Goal: Task Accomplishment & Management: Use online tool/utility

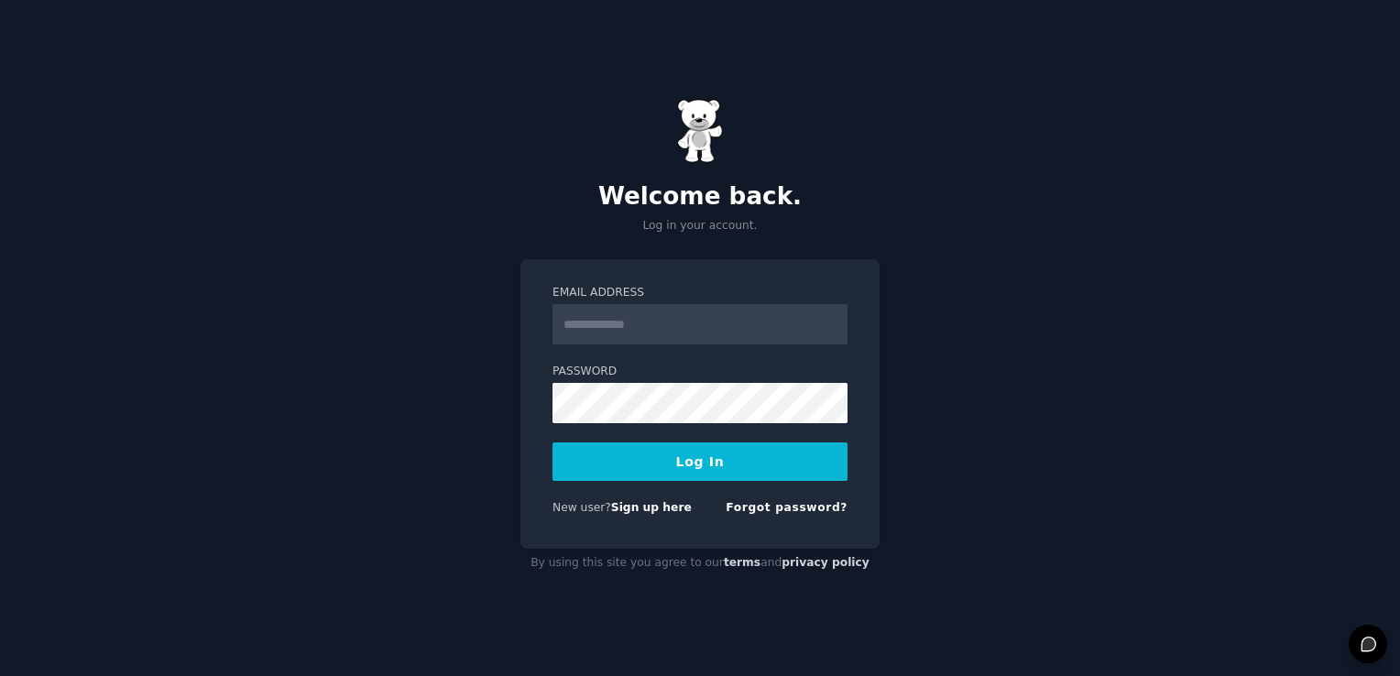
click at [641, 507] on link "Sign up here" at bounding box center [651, 507] width 81 height 13
click at [605, 315] on input "Email Address" at bounding box center [699, 324] width 295 height 40
type input "**********"
click at [681, 459] on button "Log In" at bounding box center [699, 461] width 295 height 38
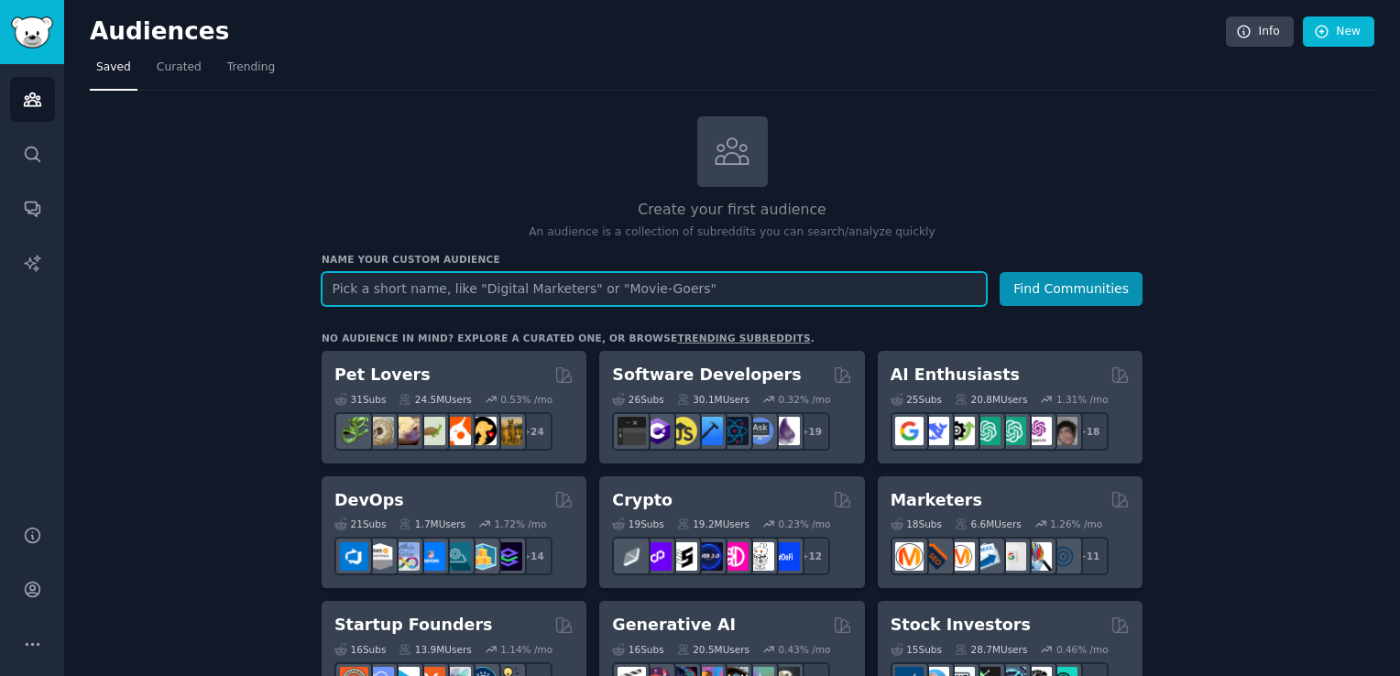
click at [547, 288] on input "text" at bounding box center [654, 289] width 665 height 34
click at [999, 272] on button "Find Communities" at bounding box center [1070, 289] width 143 height 34
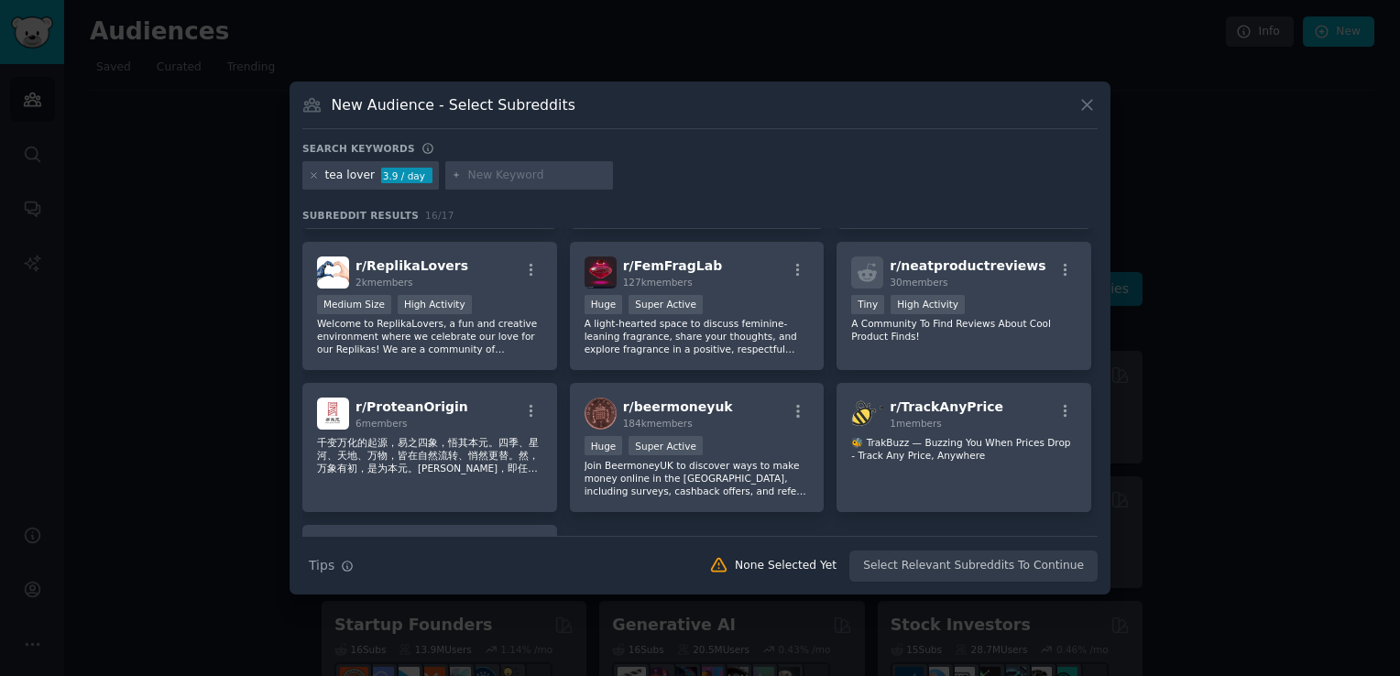
scroll to position [149, 0]
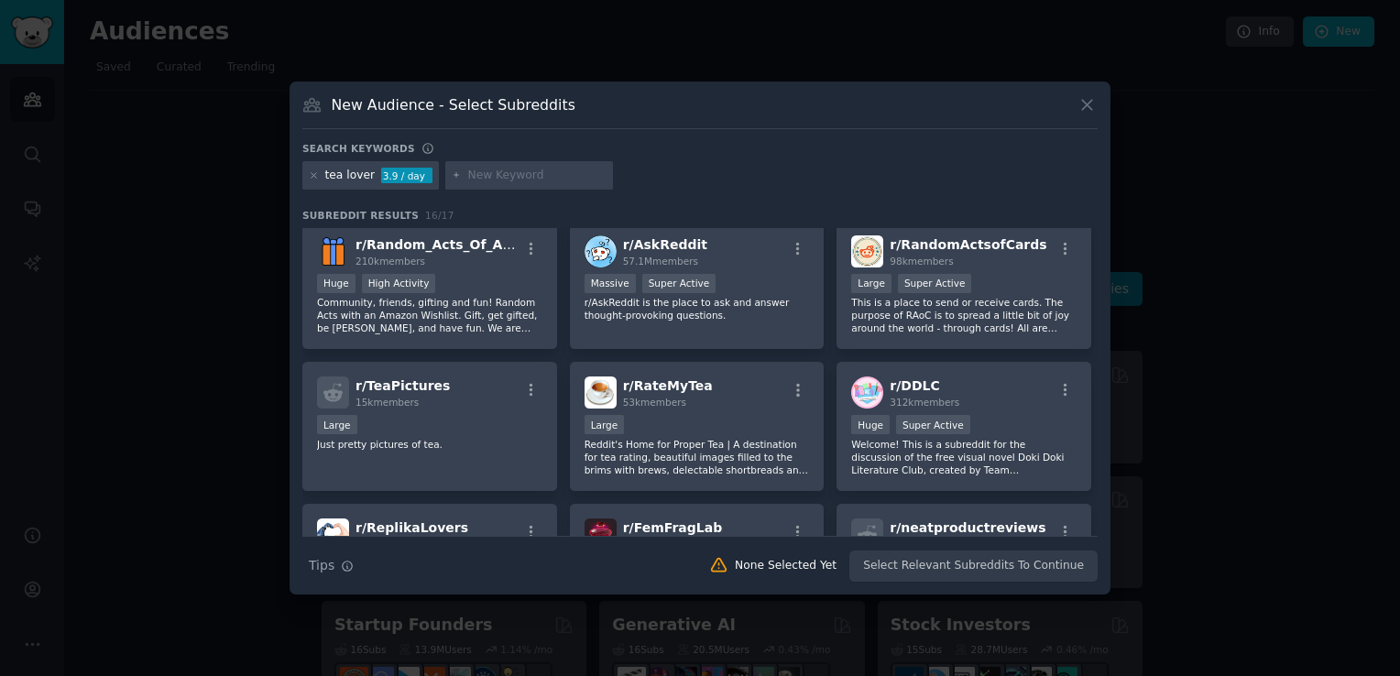
click at [1083, 98] on icon at bounding box center [1086, 104] width 19 height 19
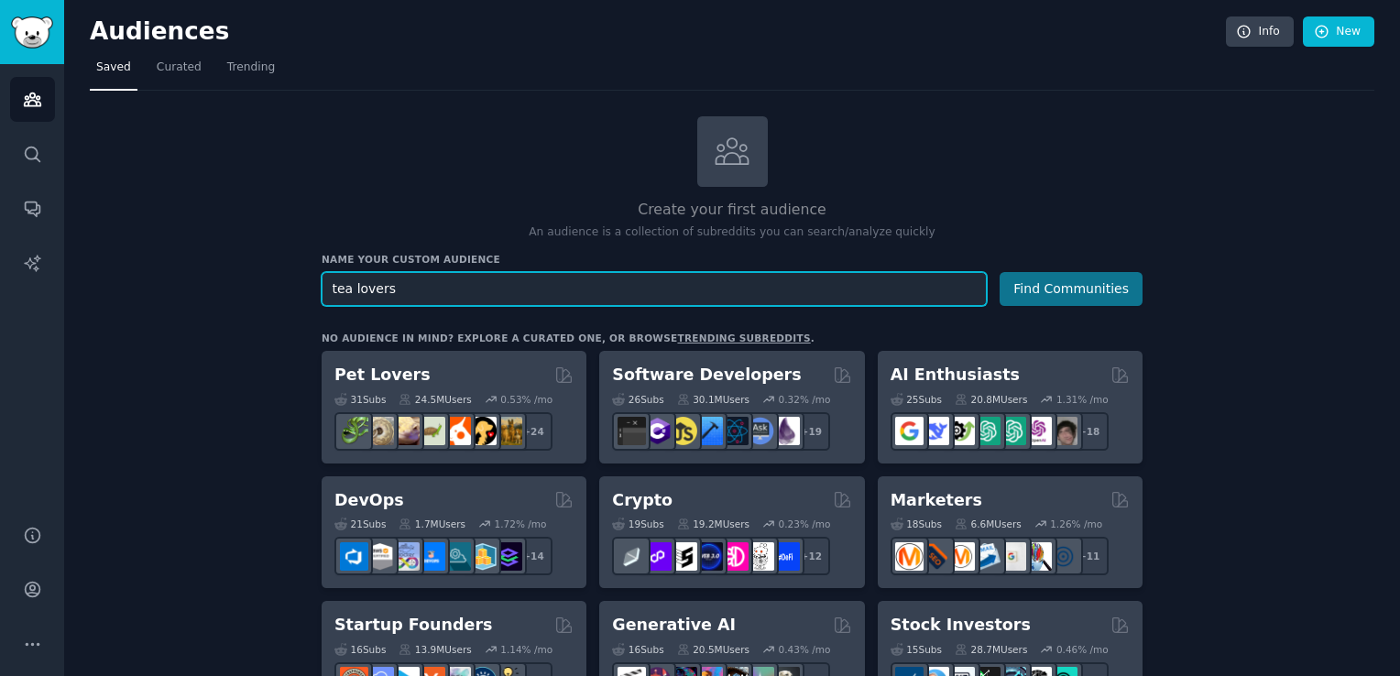
type input "tea lovers"
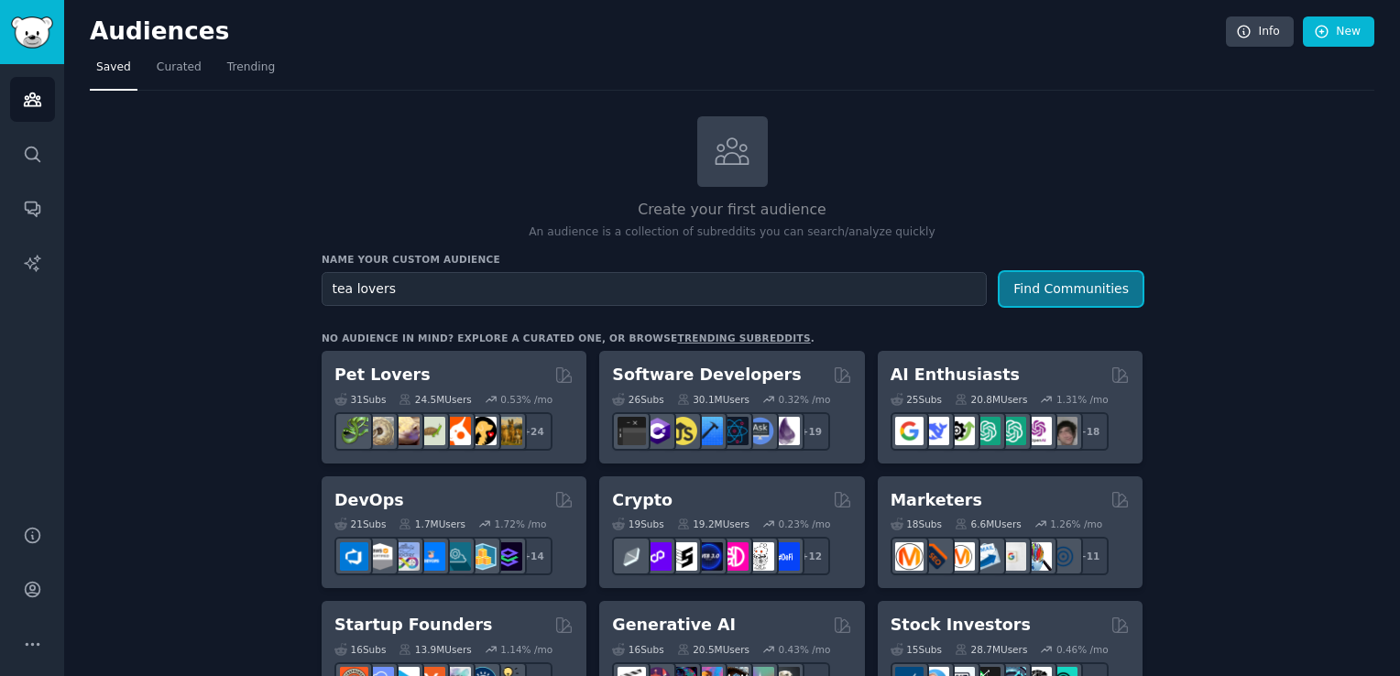
click at [1085, 292] on button "Find Communities" at bounding box center [1070, 289] width 143 height 34
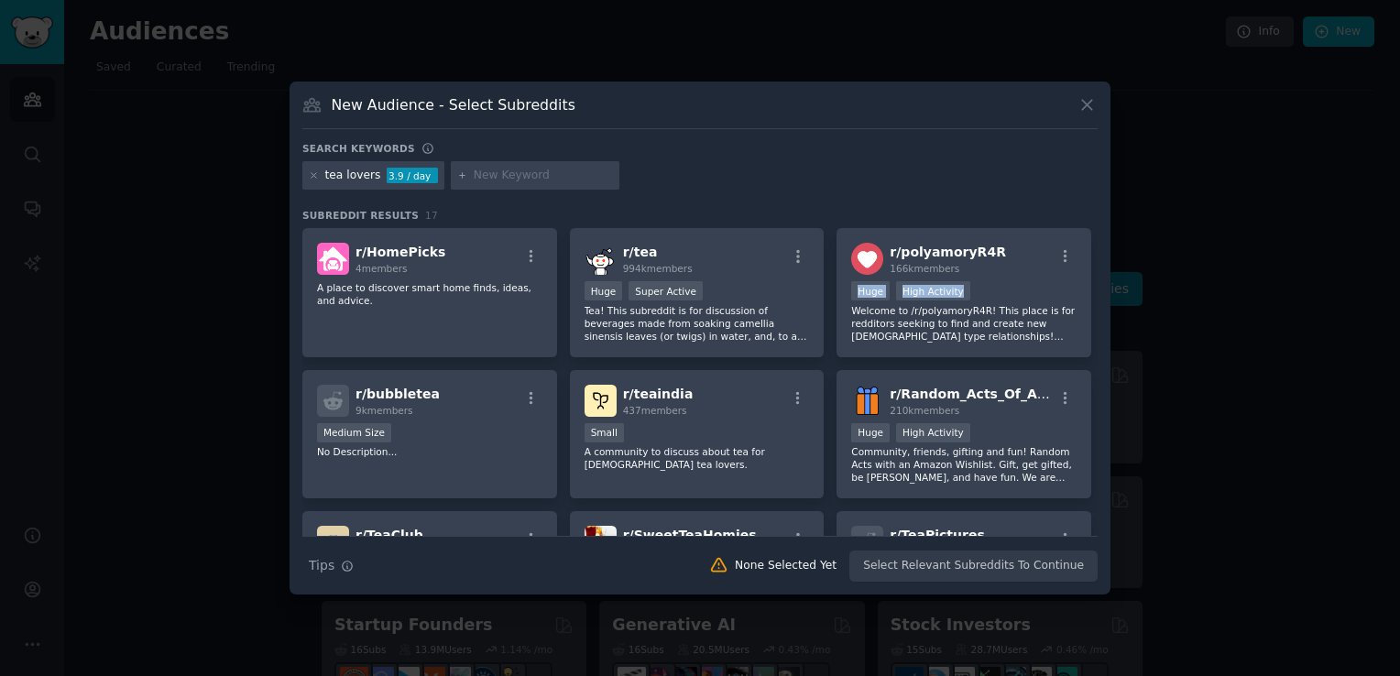
drag, startPoint x: 1096, startPoint y: 268, endPoint x: 1094, endPoint y: 302, distance: 34.0
click at [1094, 302] on div "r/ HomePicks 4 members A place to discover smart home finds, ideas, and advice.…" at bounding box center [699, 382] width 795 height 308
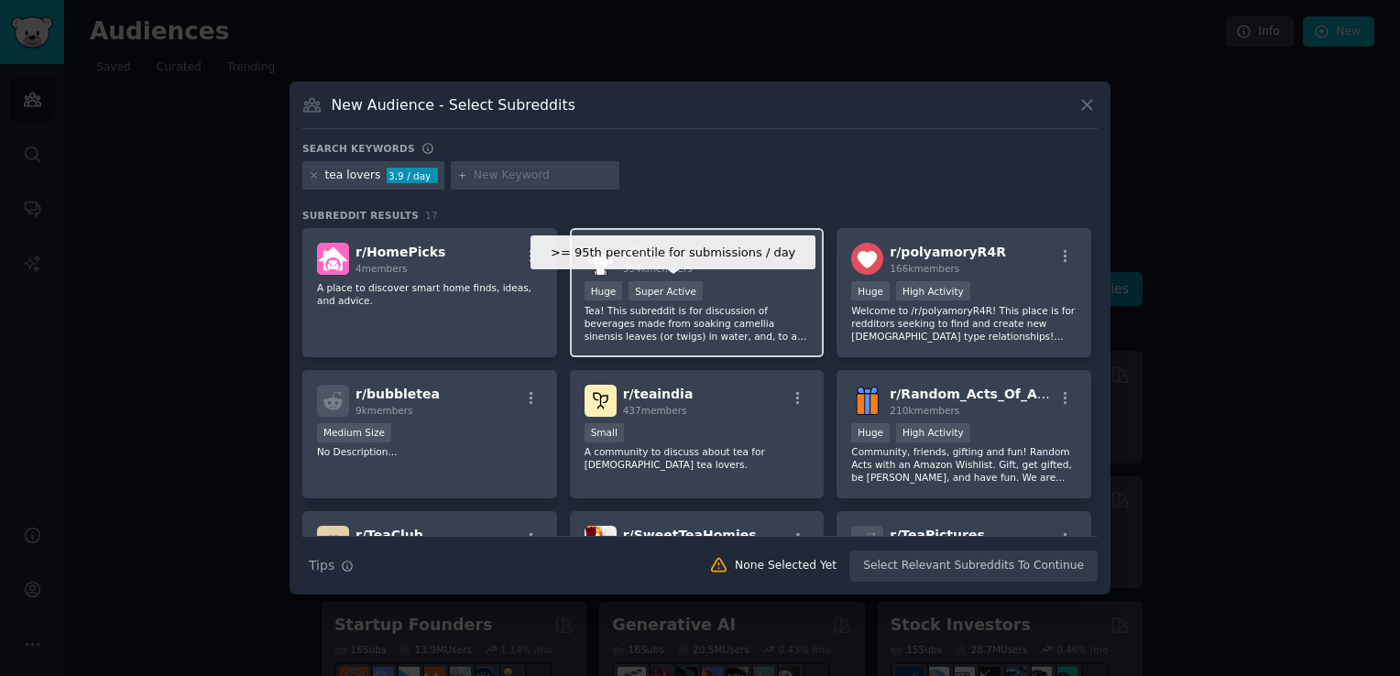
click at [687, 297] on div "Super Active" at bounding box center [665, 290] width 74 height 19
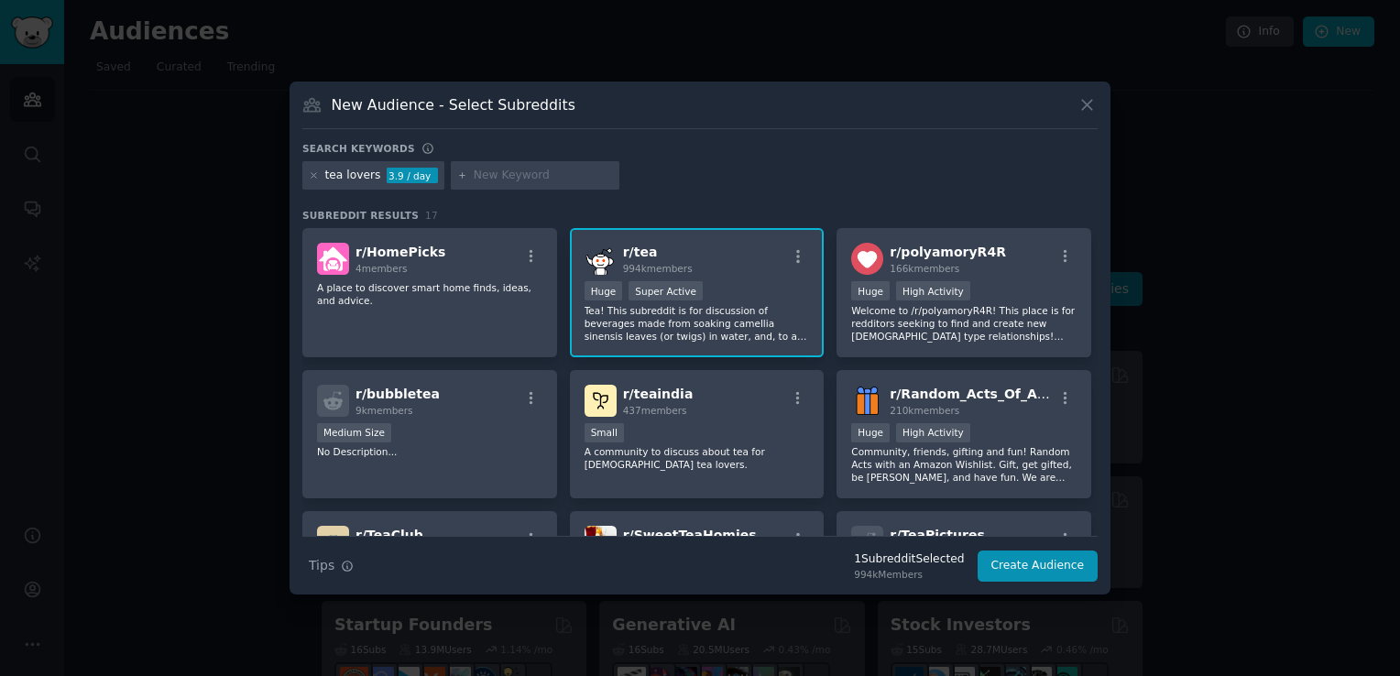
click at [777, 291] on div ">= 95th percentile for submissions / day Huge Super Active" at bounding box center [696, 292] width 225 height 23
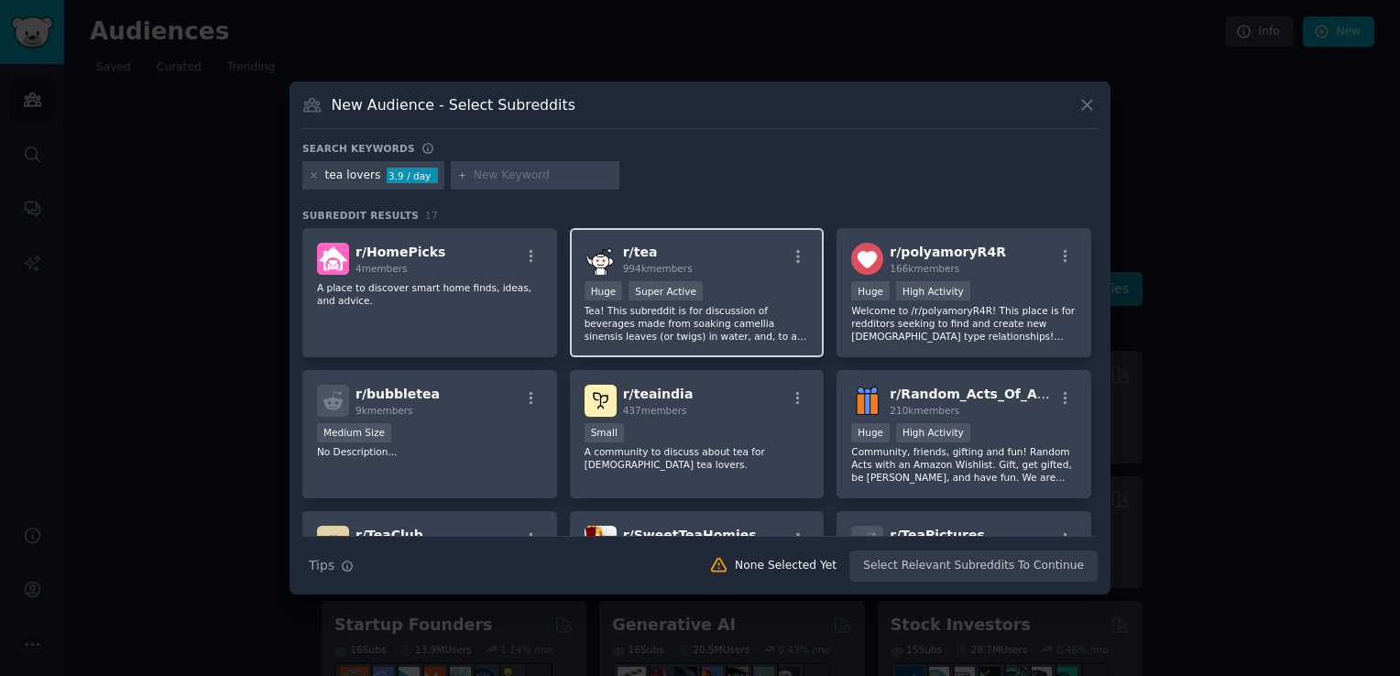
click at [775, 289] on div ">= 95th percentile for submissions / day Huge Super Active" at bounding box center [696, 292] width 225 height 23
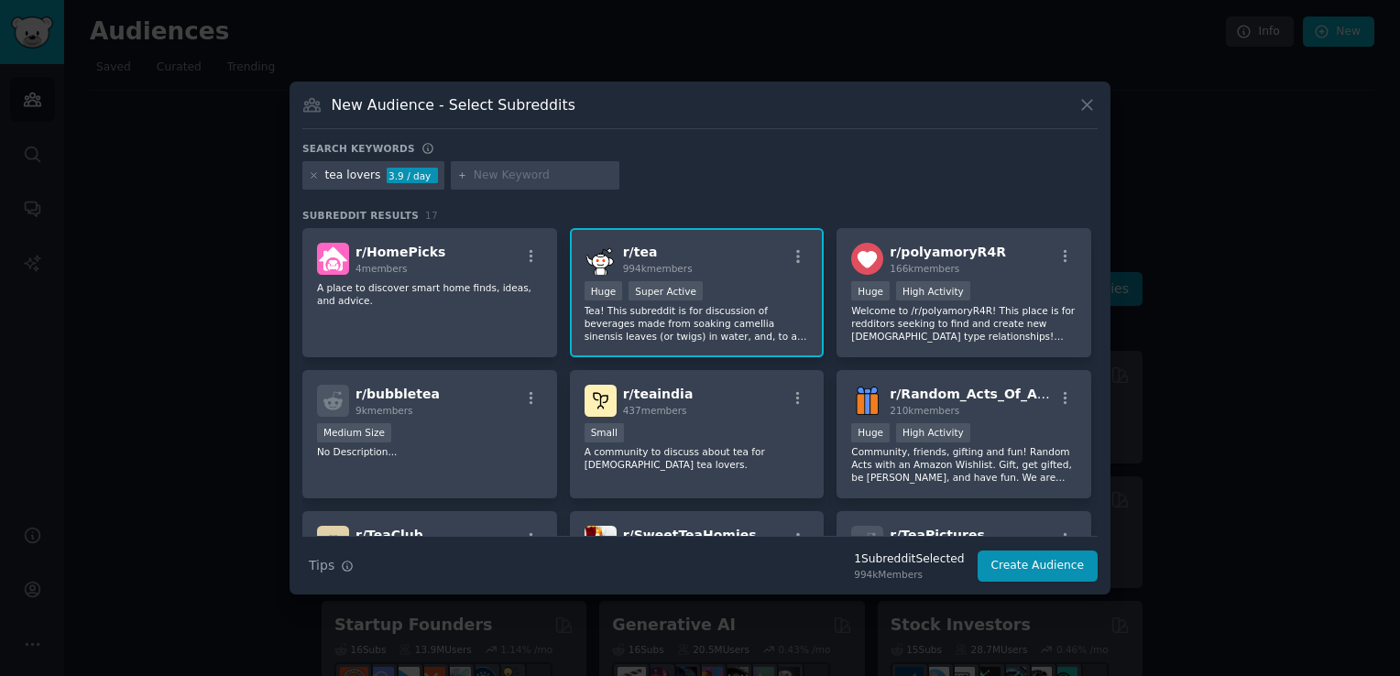
click at [798, 246] on div "r/ tea 994k members" at bounding box center [696, 259] width 225 height 32
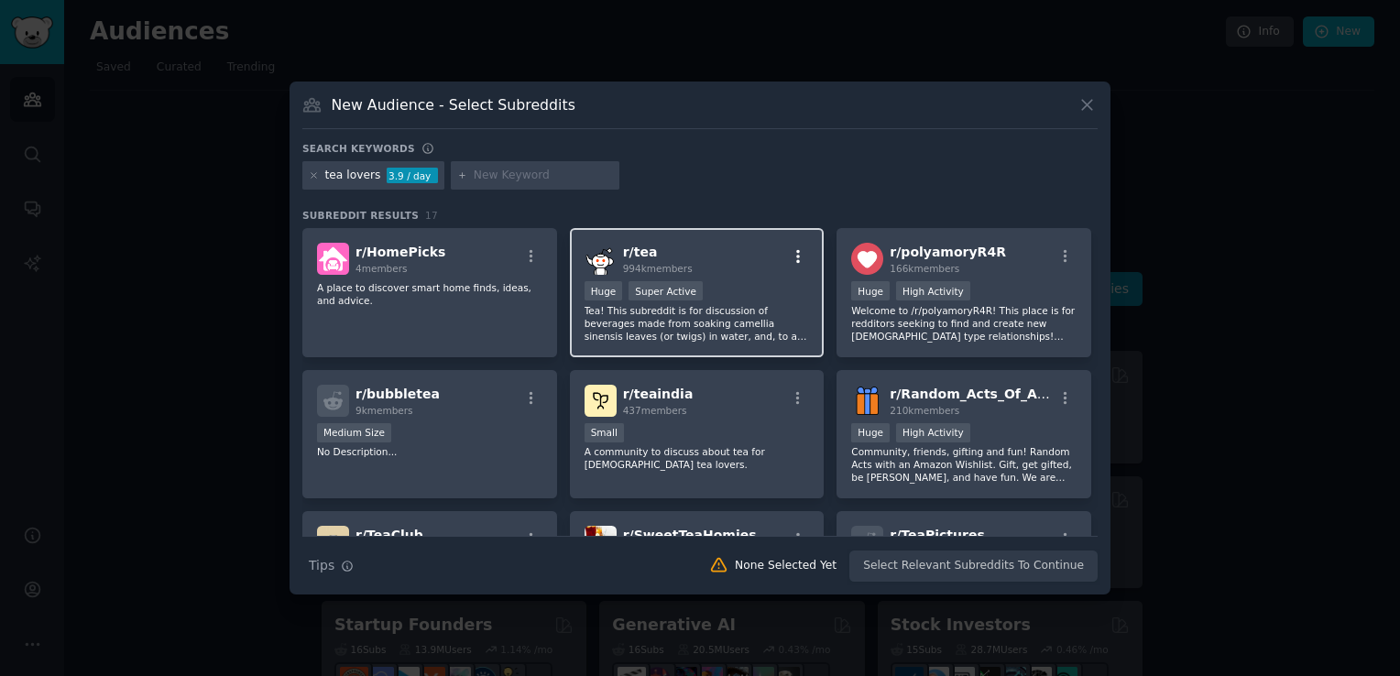
click at [793, 258] on icon "button" at bounding box center [798, 256] width 16 height 16
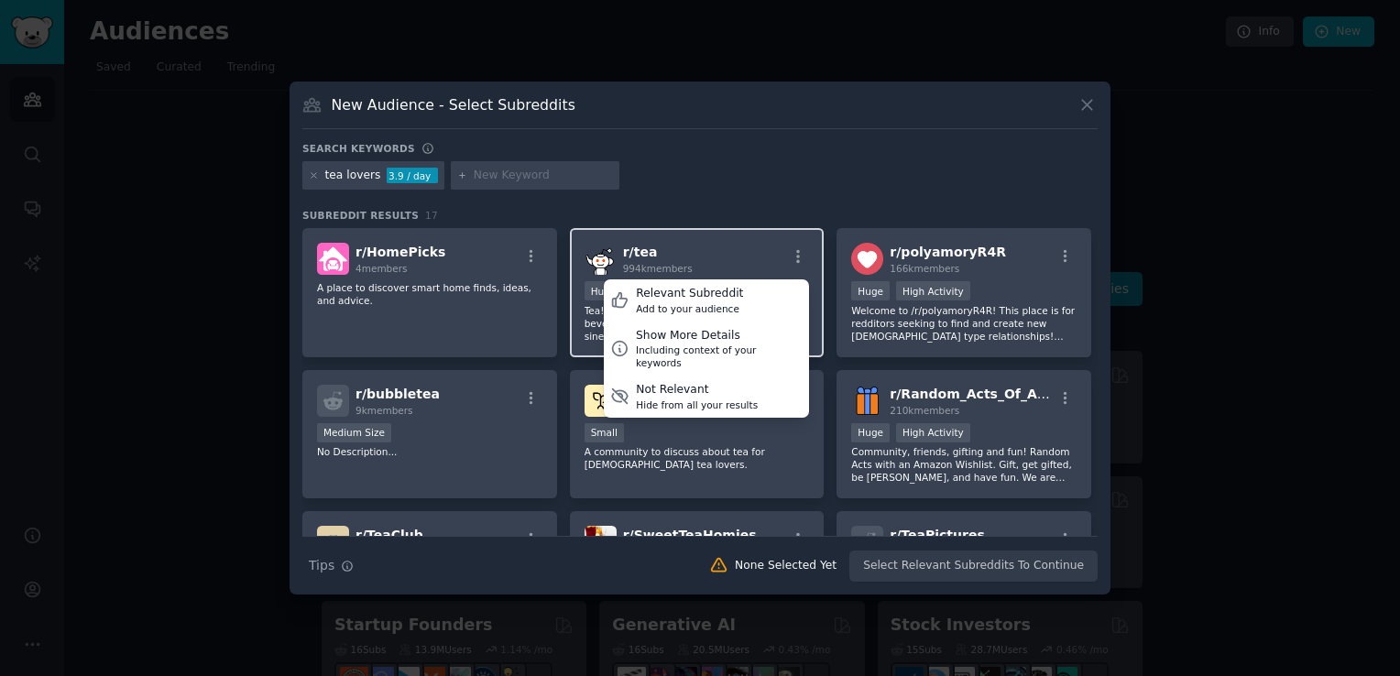
click at [720, 247] on div "r/ tea 994k members Relevant Subreddit Add to your audience Show More Details I…" at bounding box center [696, 259] width 225 height 32
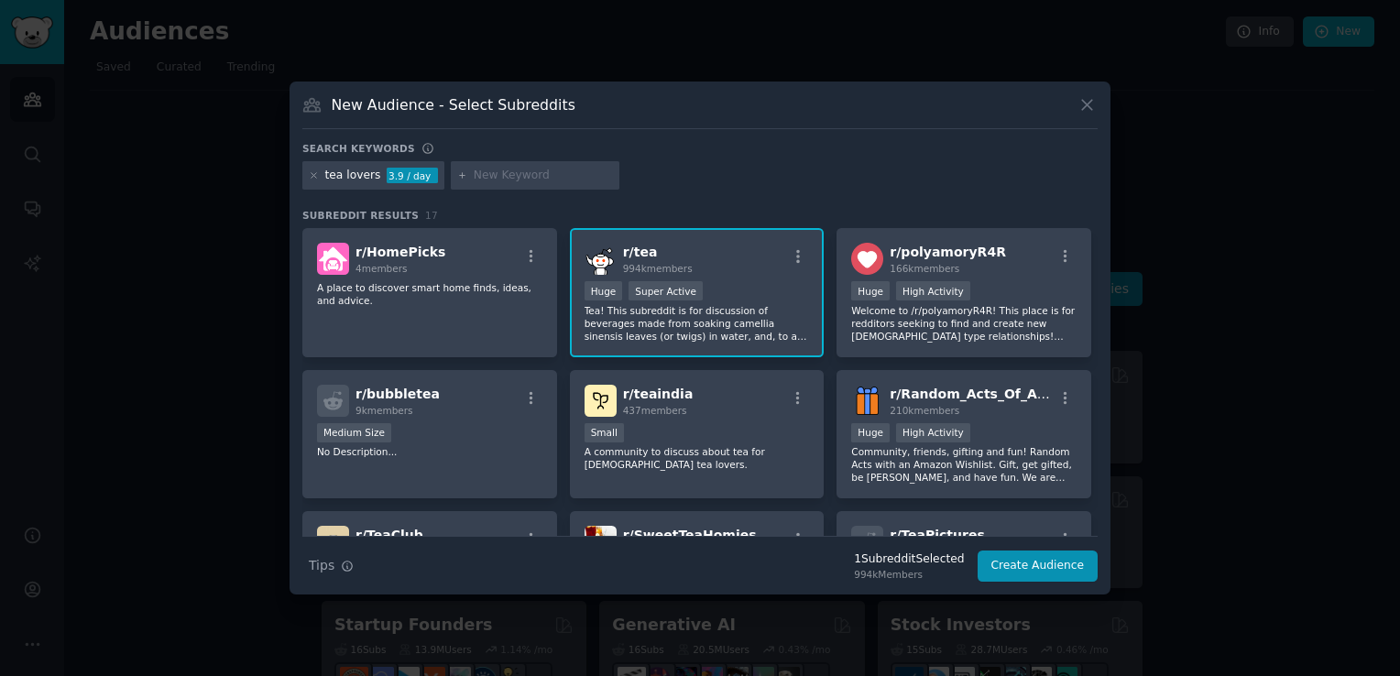
click at [723, 313] on p "Tea! This subreddit is for discussion of beverages made from soaking camellia s…" at bounding box center [696, 323] width 225 height 38
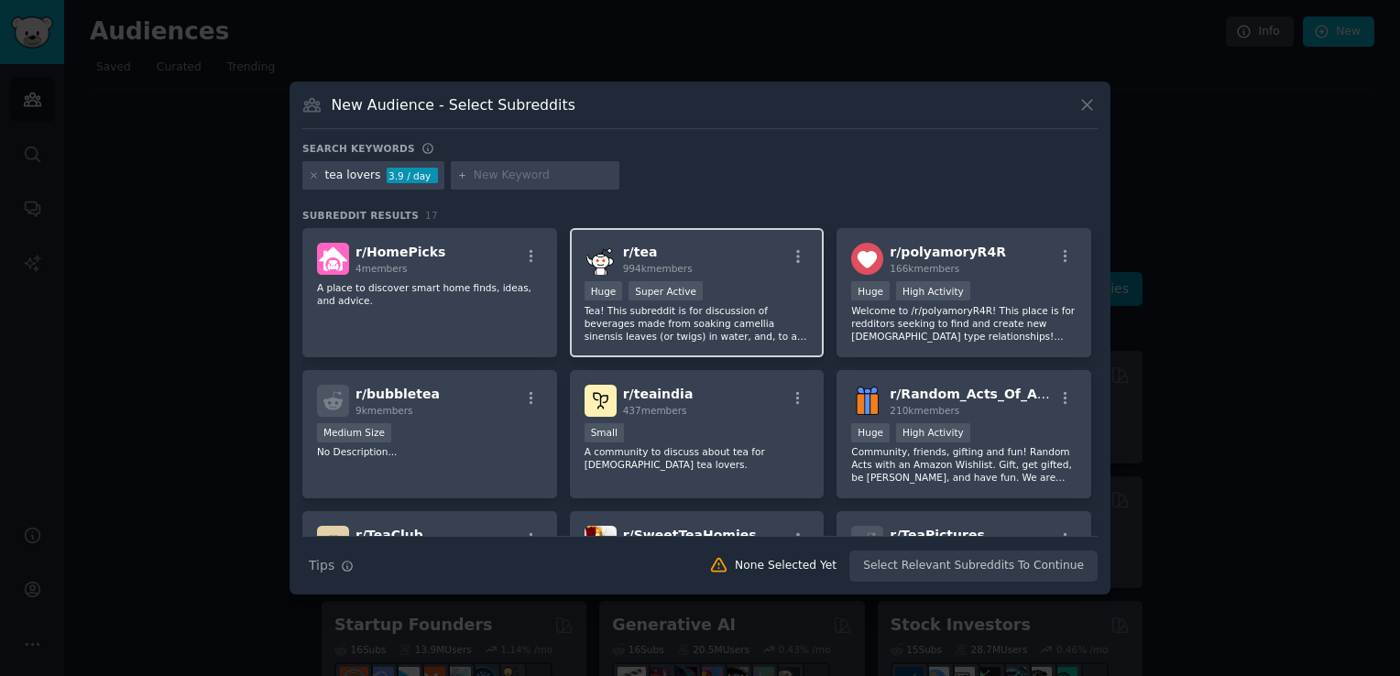
click at [723, 313] on p "Tea! This subreddit is for discussion of beverages made from soaking camellia s…" at bounding box center [696, 323] width 225 height 38
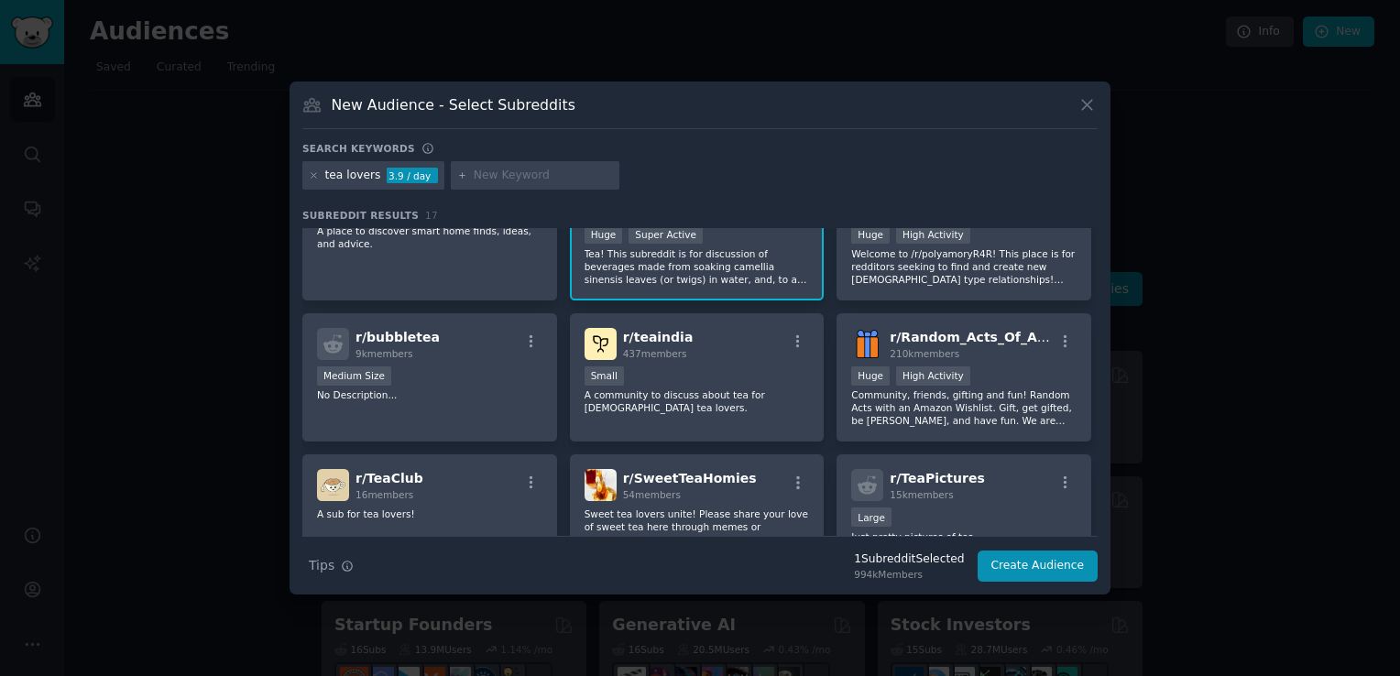
scroll to position [104, 0]
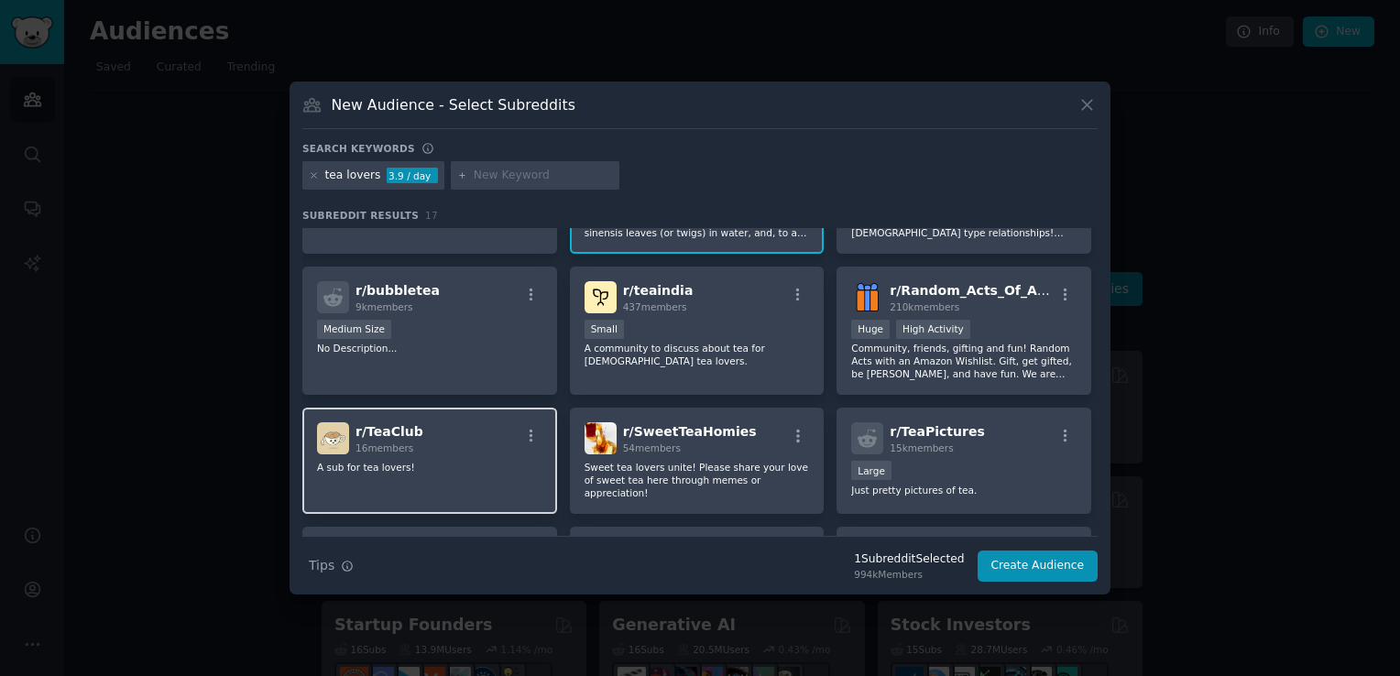
click at [366, 431] on span "r/ TeaClub" at bounding box center [389, 431] width 68 height 15
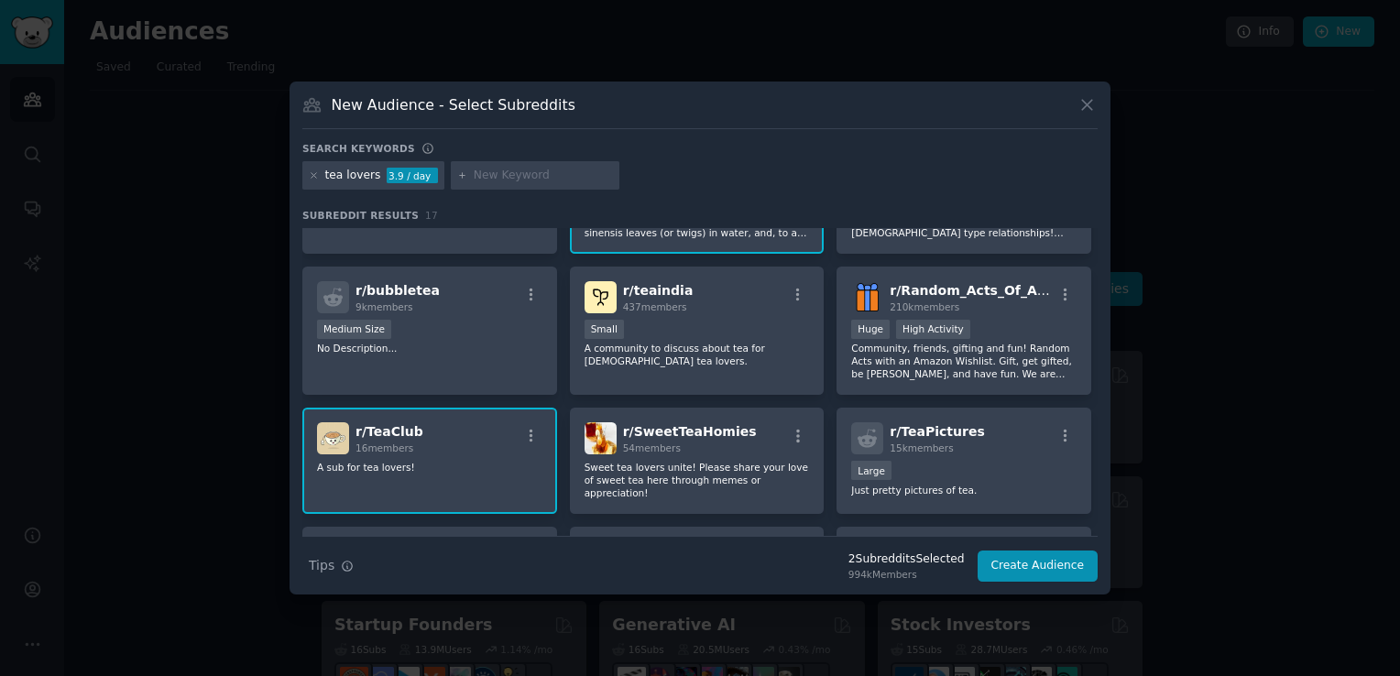
click at [367, 428] on span "r/ TeaClub" at bounding box center [389, 431] width 68 height 15
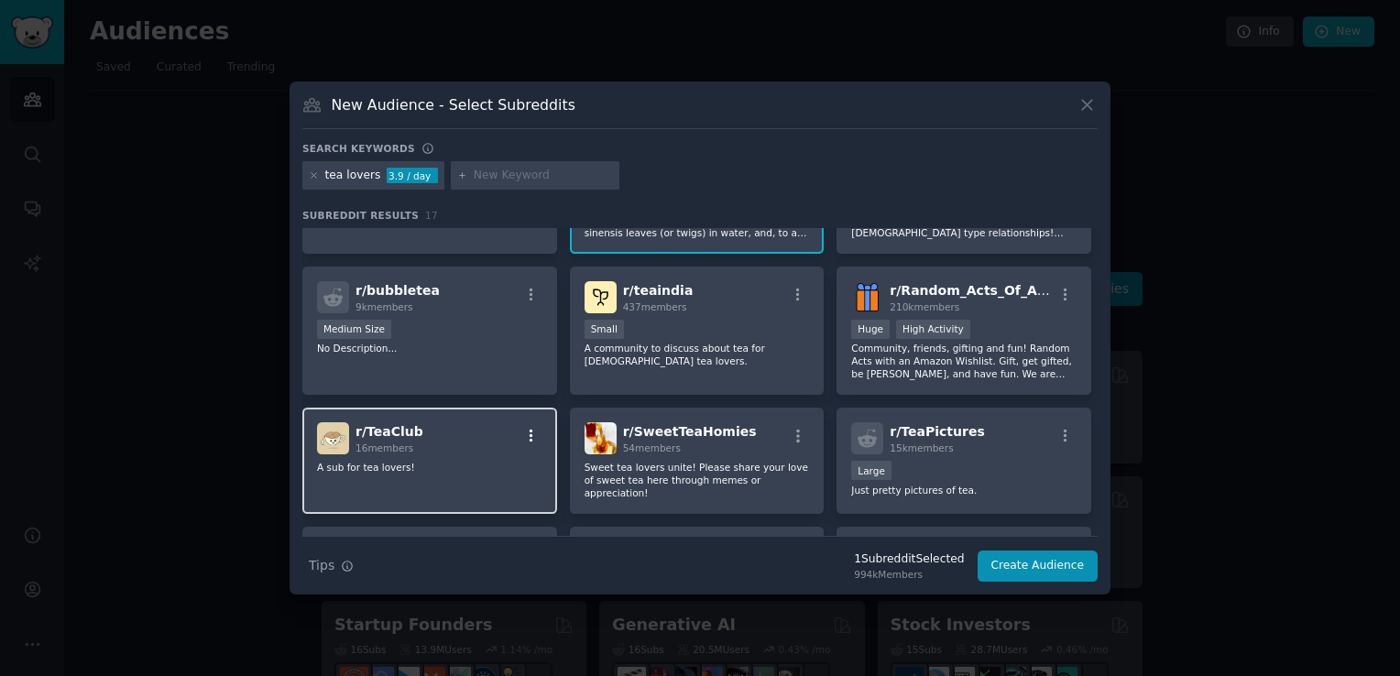
click at [525, 432] on icon "button" at bounding box center [531, 436] width 16 height 16
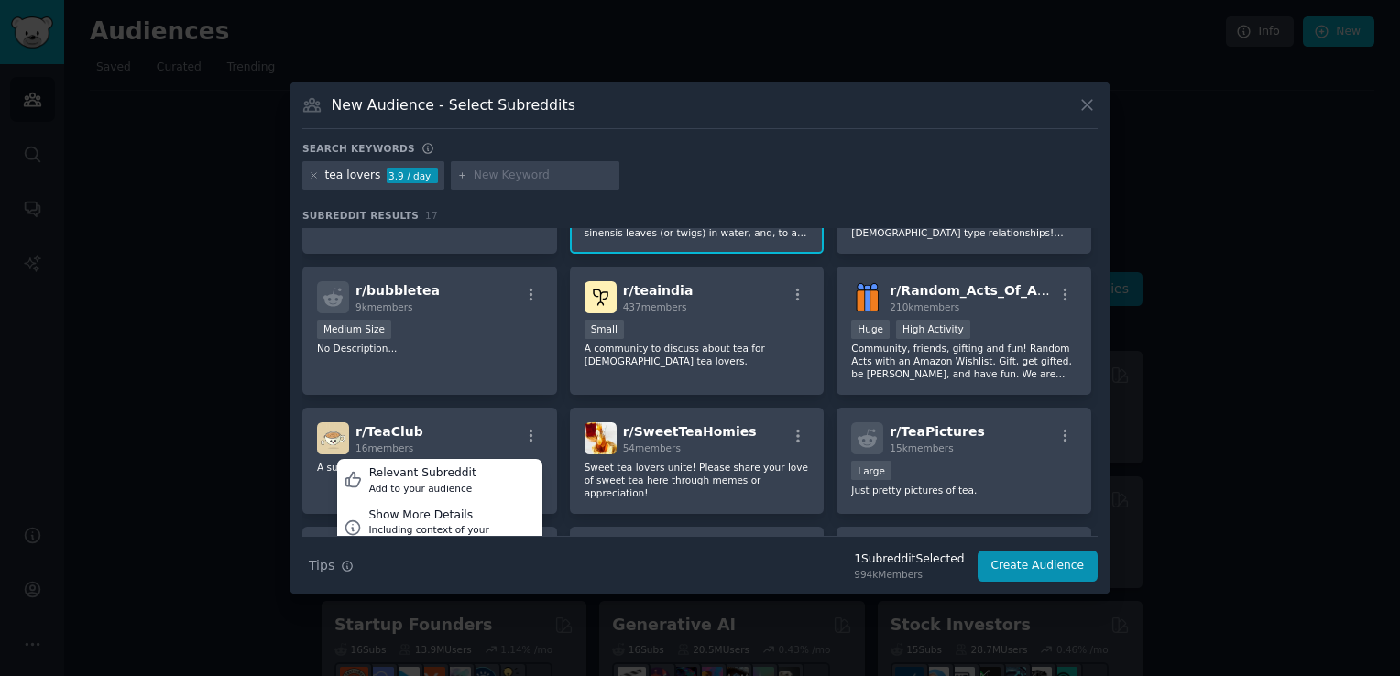
click at [1199, 391] on div at bounding box center [700, 338] width 1400 height 676
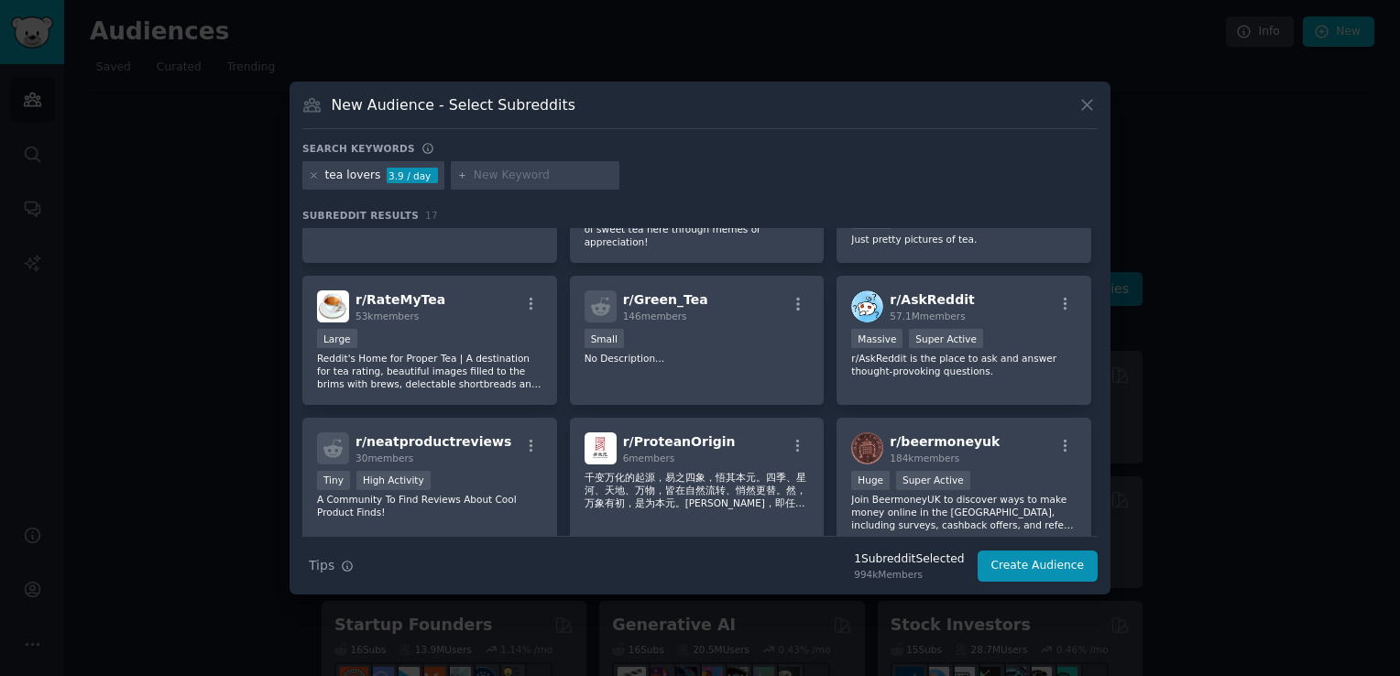
scroll to position [358, 0]
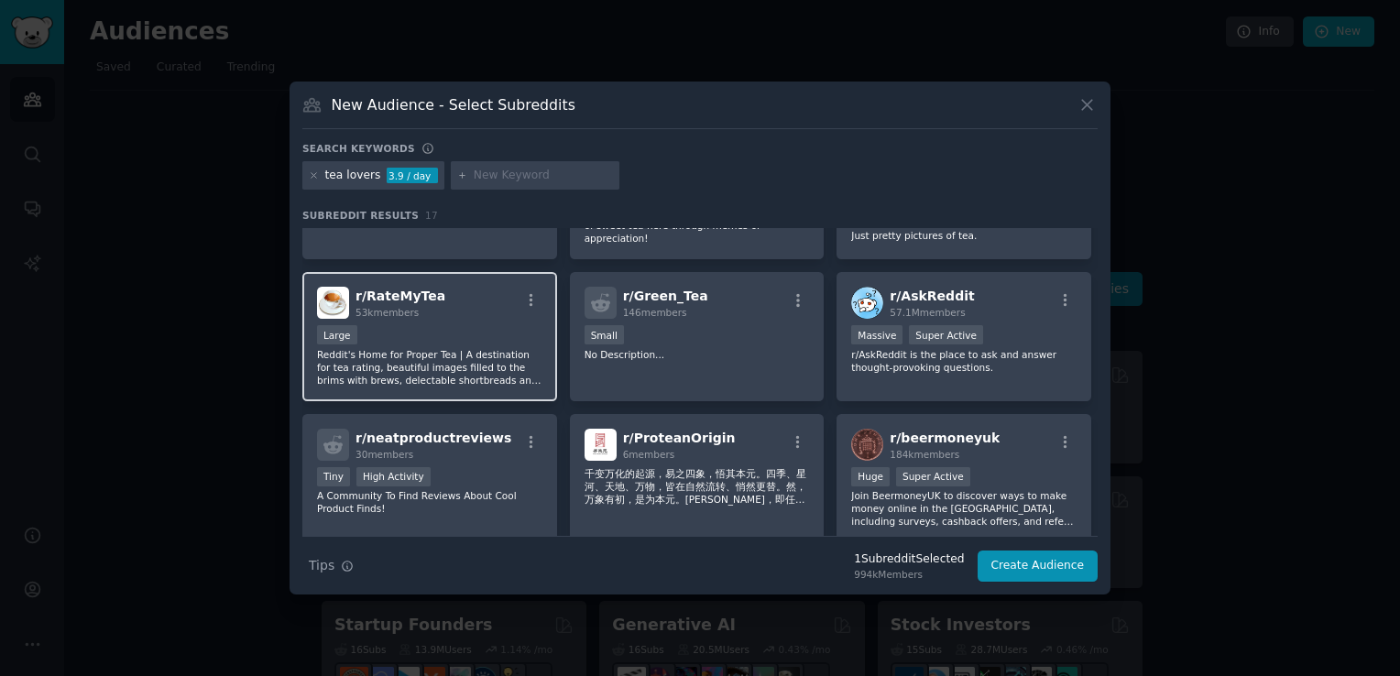
click at [388, 351] on p "Reddit's Home for Proper Tea | A destination for tea rating, beautiful images f…" at bounding box center [429, 367] width 225 height 38
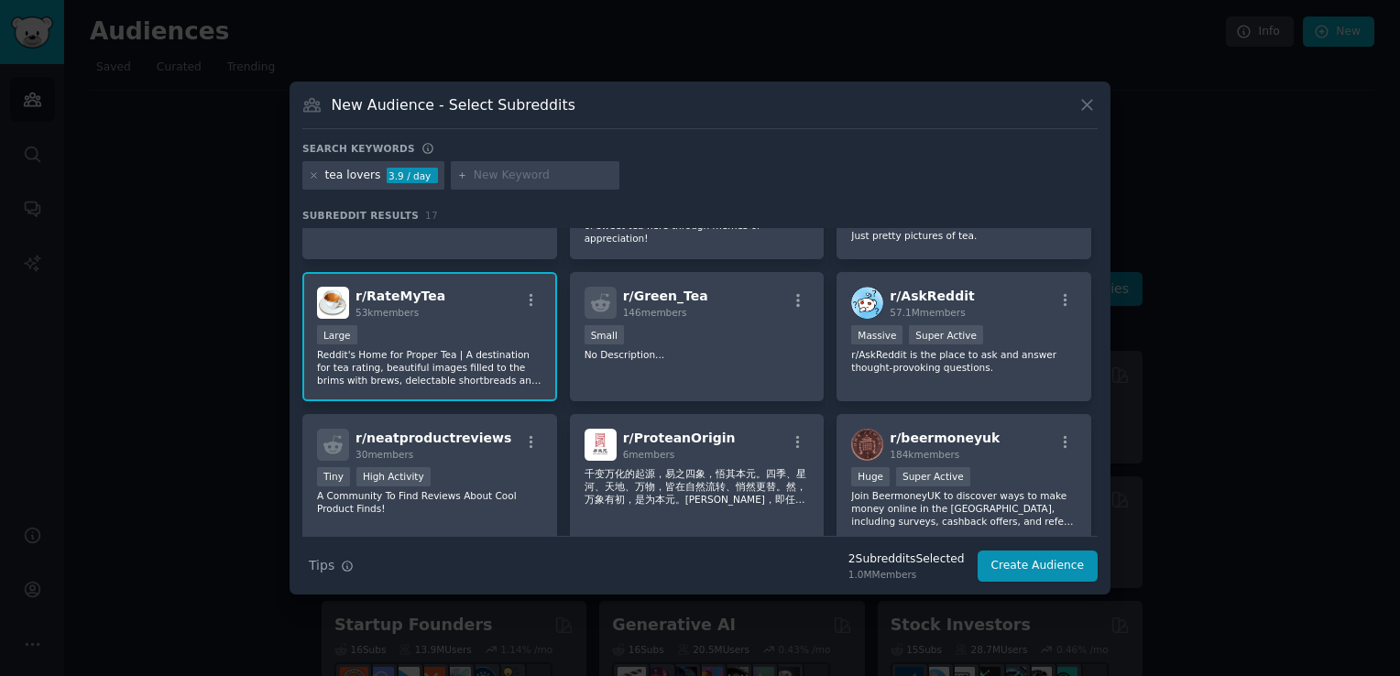
click at [377, 308] on span "53k members" at bounding box center [386, 312] width 63 height 11
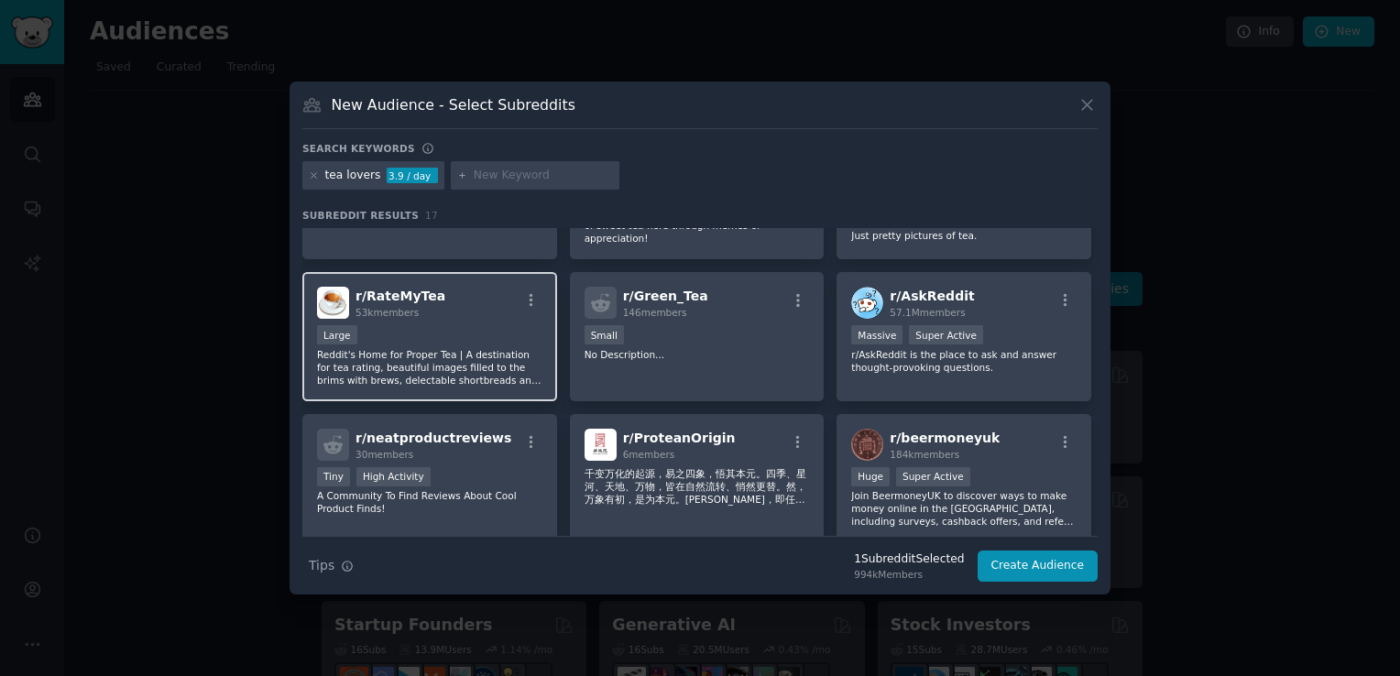
click at [377, 308] on span "53k members" at bounding box center [386, 312] width 63 height 11
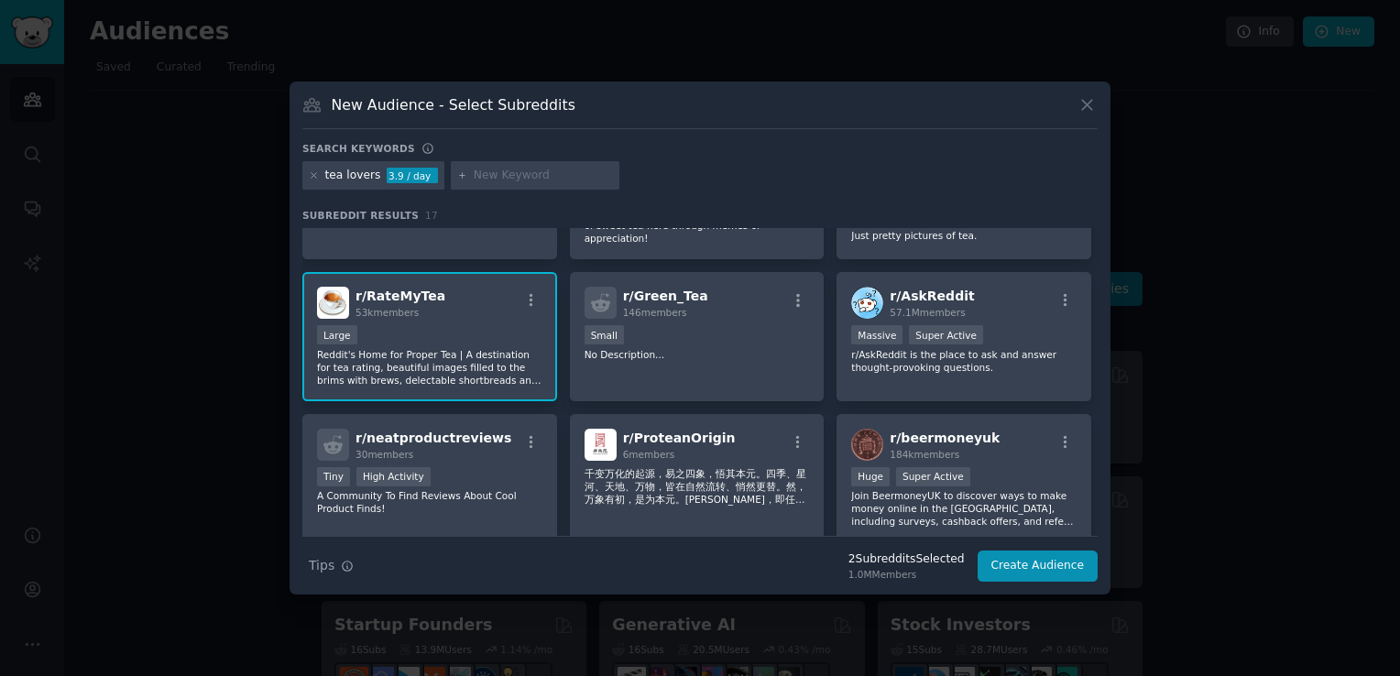
drag, startPoint x: 377, startPoint y: 308, endPoint x: 336, endPoint y: 294, distance: 43.5
click at [336, 294] on img at bounding box center [333, 303] width 32 height 32
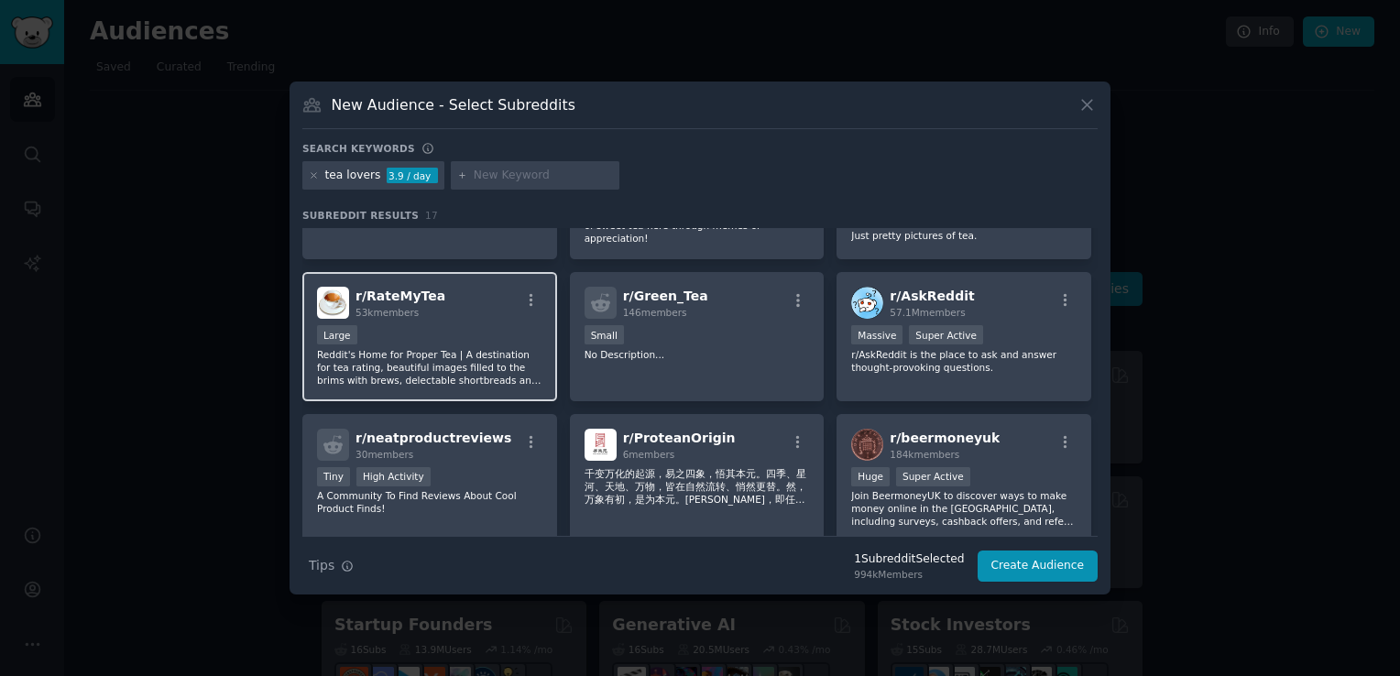
click at [337, 294] on img at bounding box center [333, 303] width 32 height 32
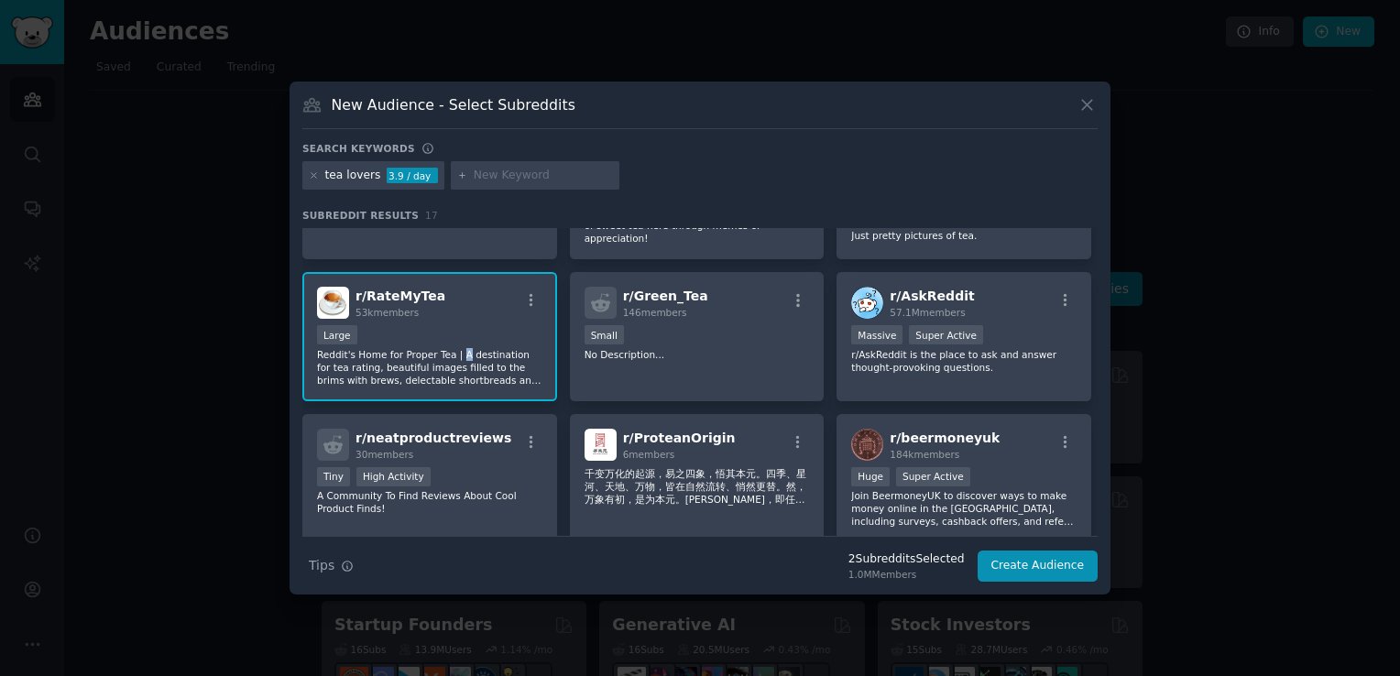
click at [455, 348] on p "Reddit's Home for Proper Tea | A destination for tea rating, beautiful images f…" at bounding box center [429, 367] width 225 height 38
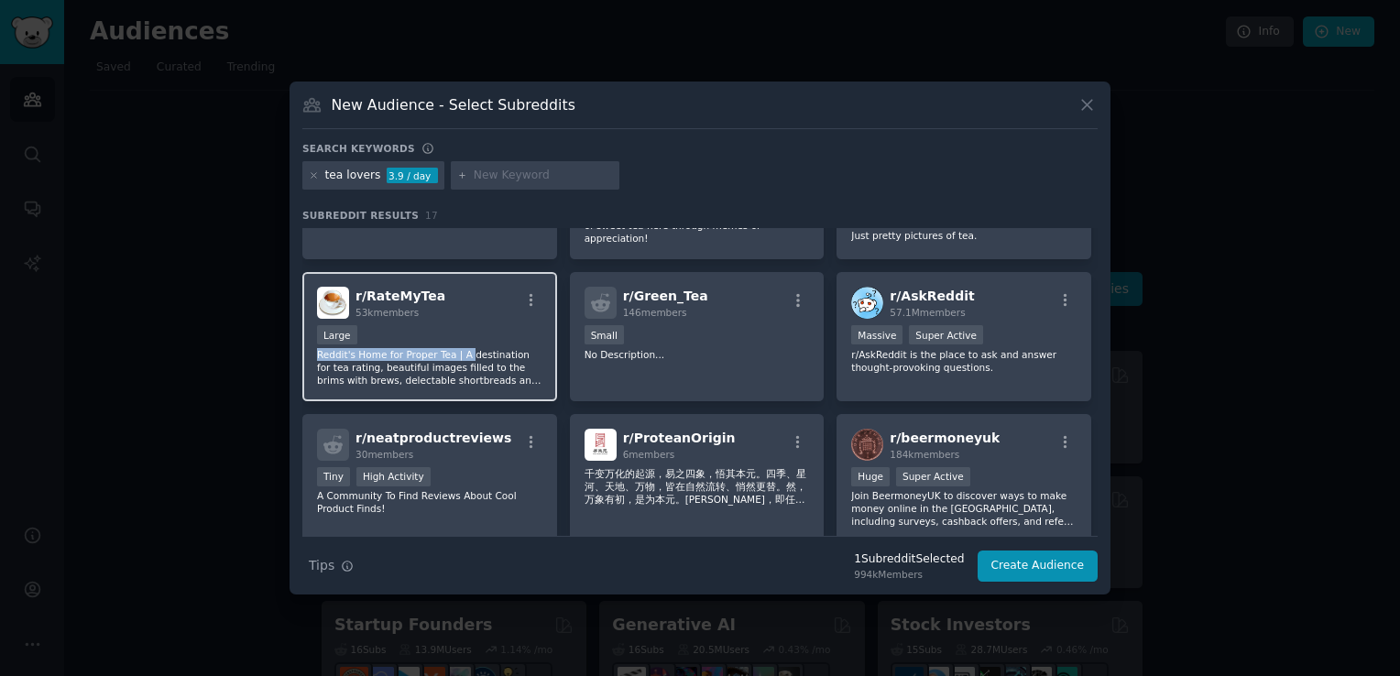
click at [457, 342] on div "Large Reddit's Home for Proper Tea | A destination for tea rating, beautiful im…" at bounding box center [429, 355] width 225 height 61
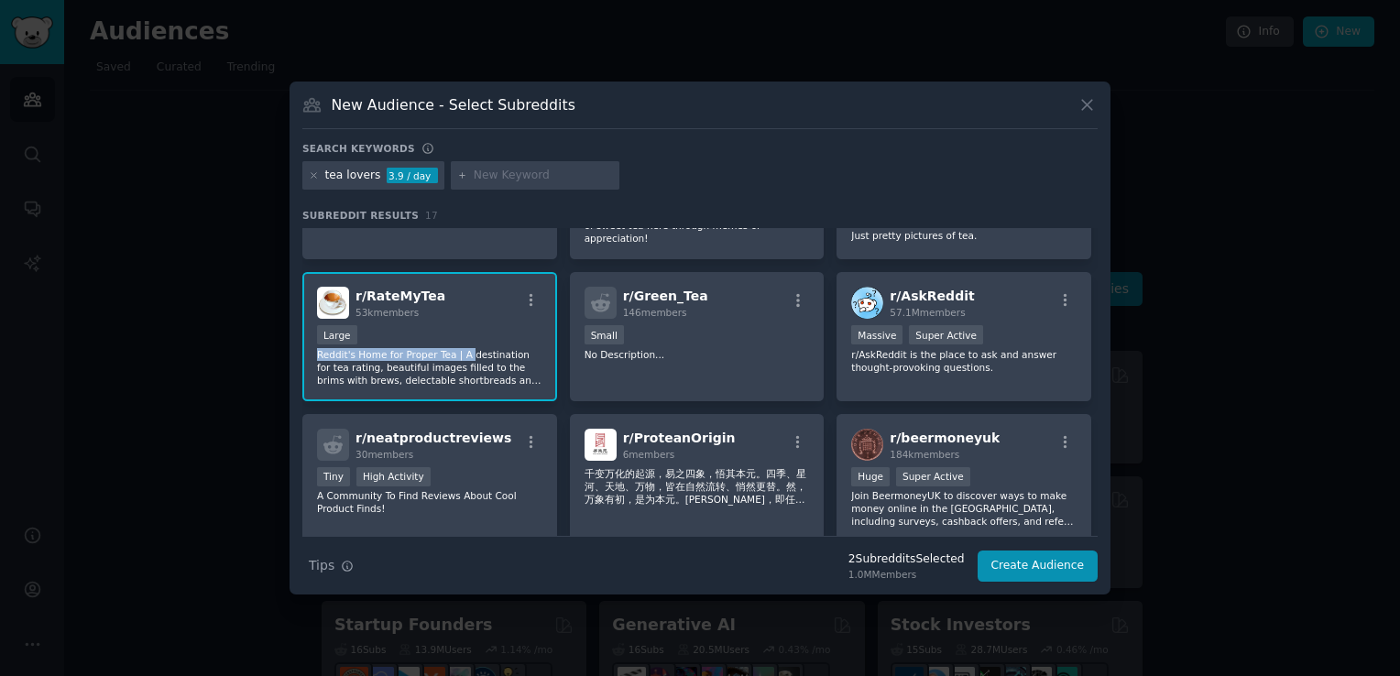
drag, startPoint x: 457, startPoint y: 342, endPoint x: 505, endPoint y: 332, distance: 48.7
click at [505, 332] on div "Large" at bounding box center [429, 336] width 225 height 23
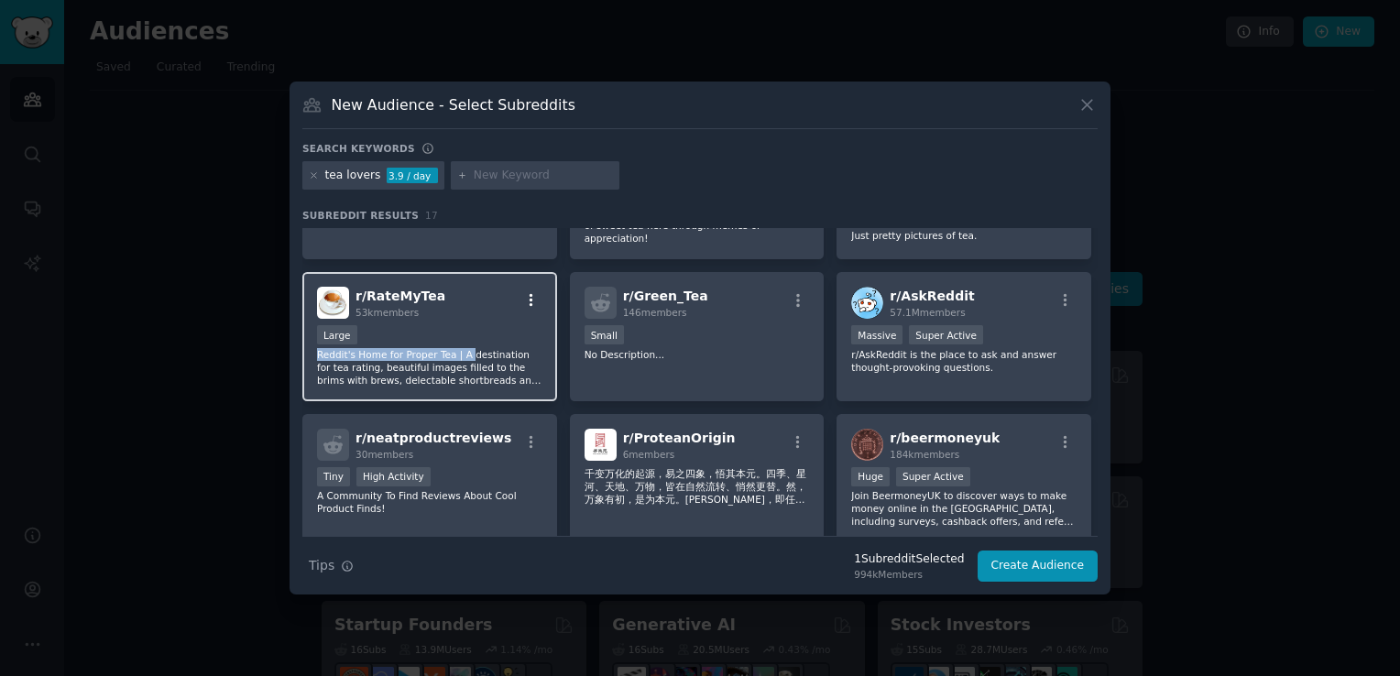
click at [531, 292] on icon "button" at bounding box center [531, 300] width 16 height 16
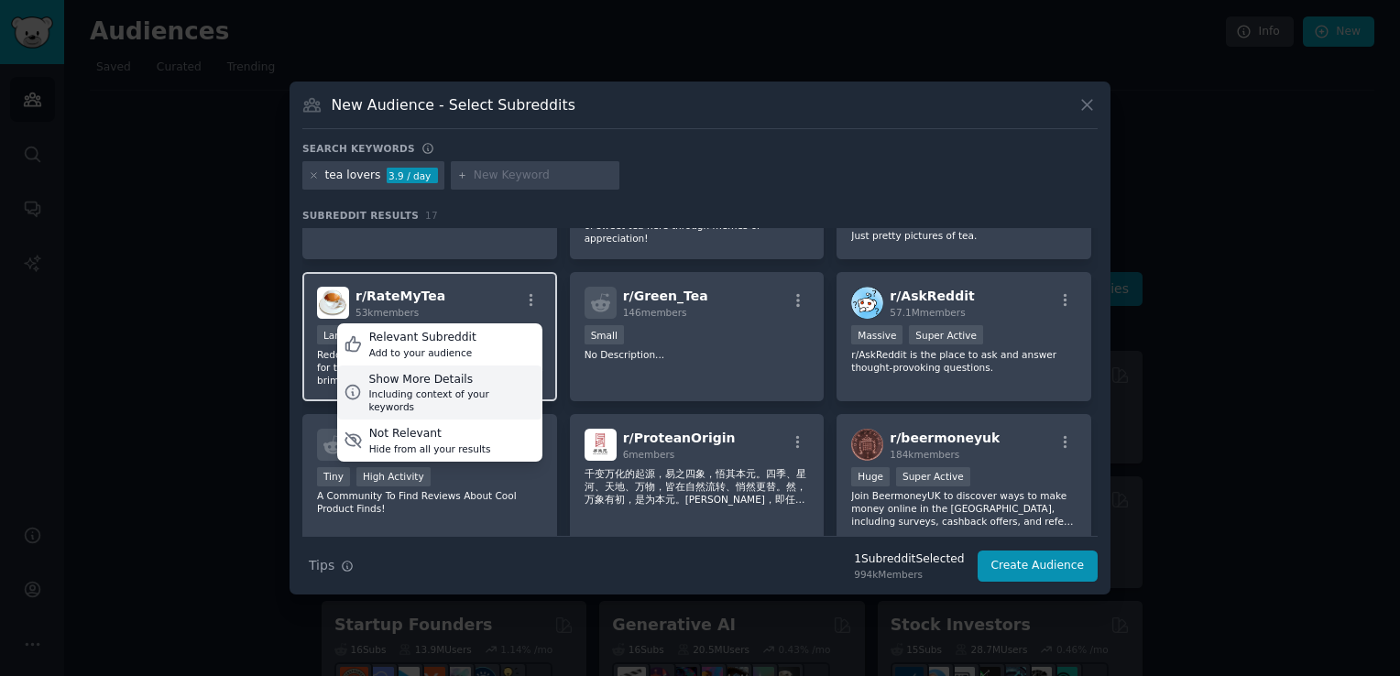
click at [421, 376] on div "Show More Details" at bounding box center [451, 380] width 167 height 16
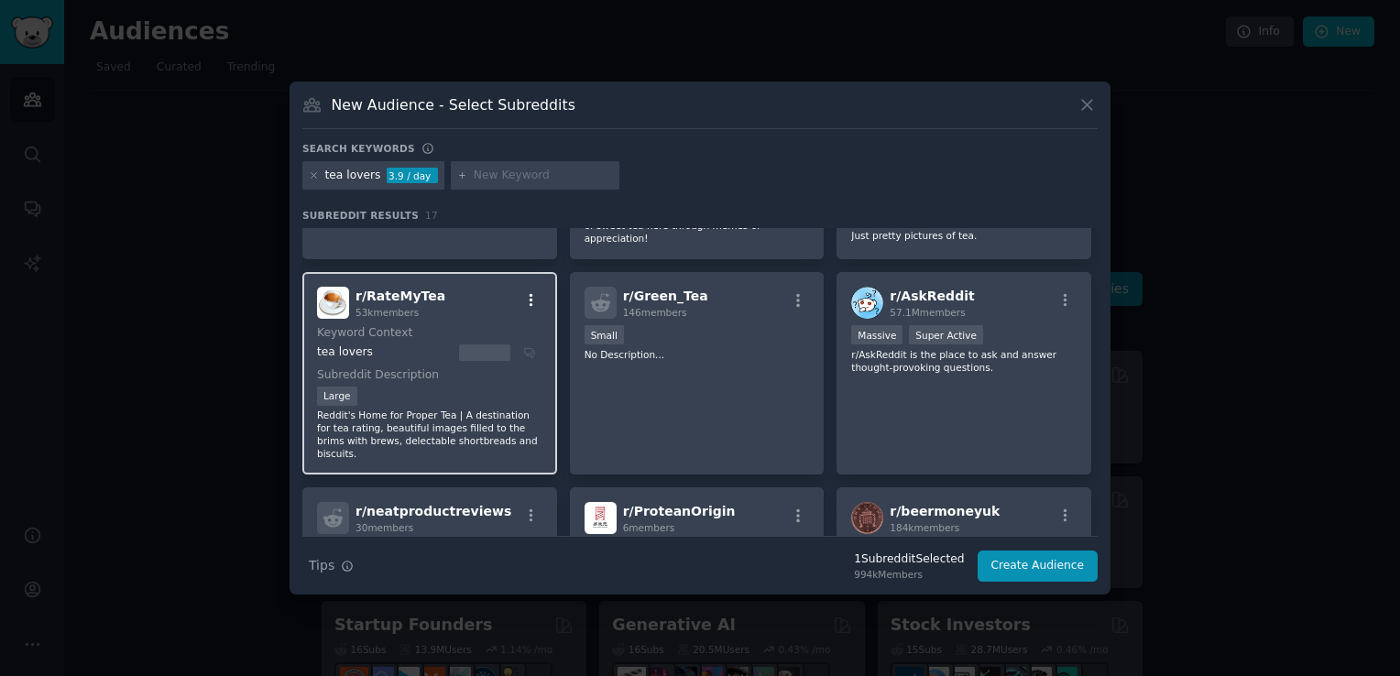
click at [529, 295] on icon "button" at bounding box center [531, 300] width 4 height 13
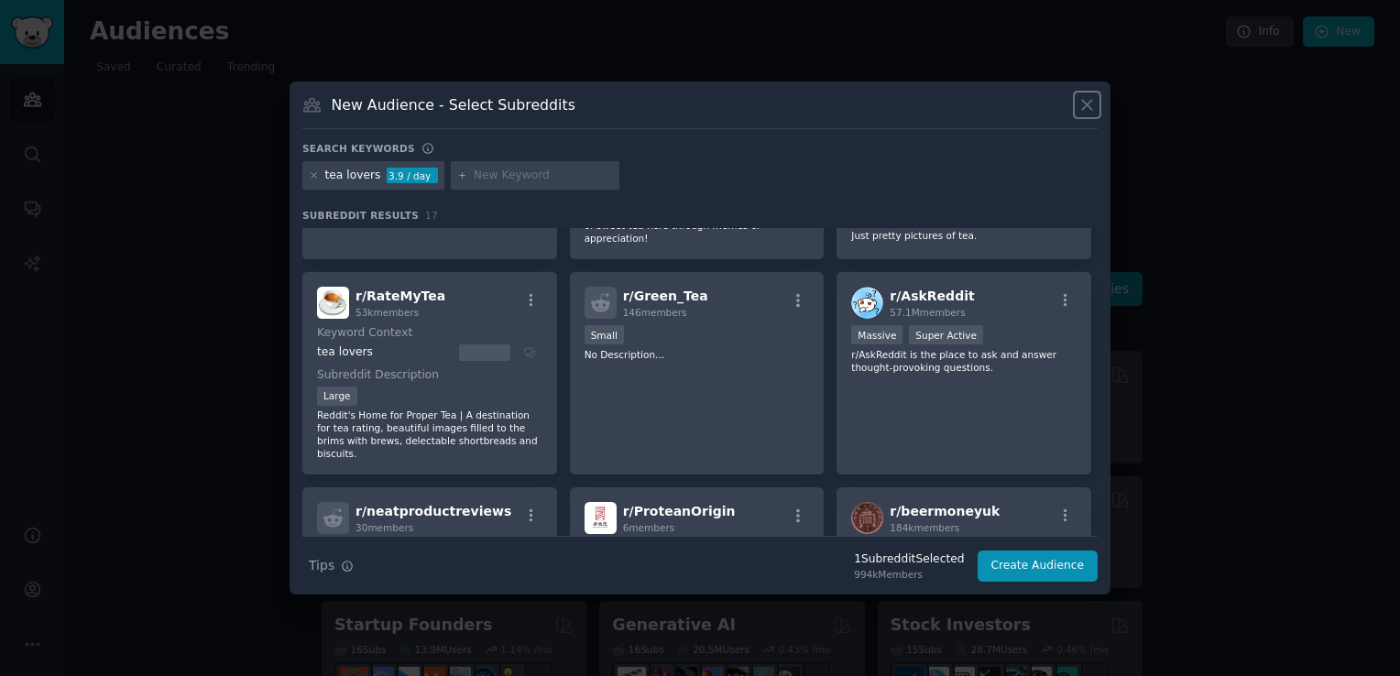
click at [1092, 106] on icon at bounding box center [1086, 104] width 19 height 19
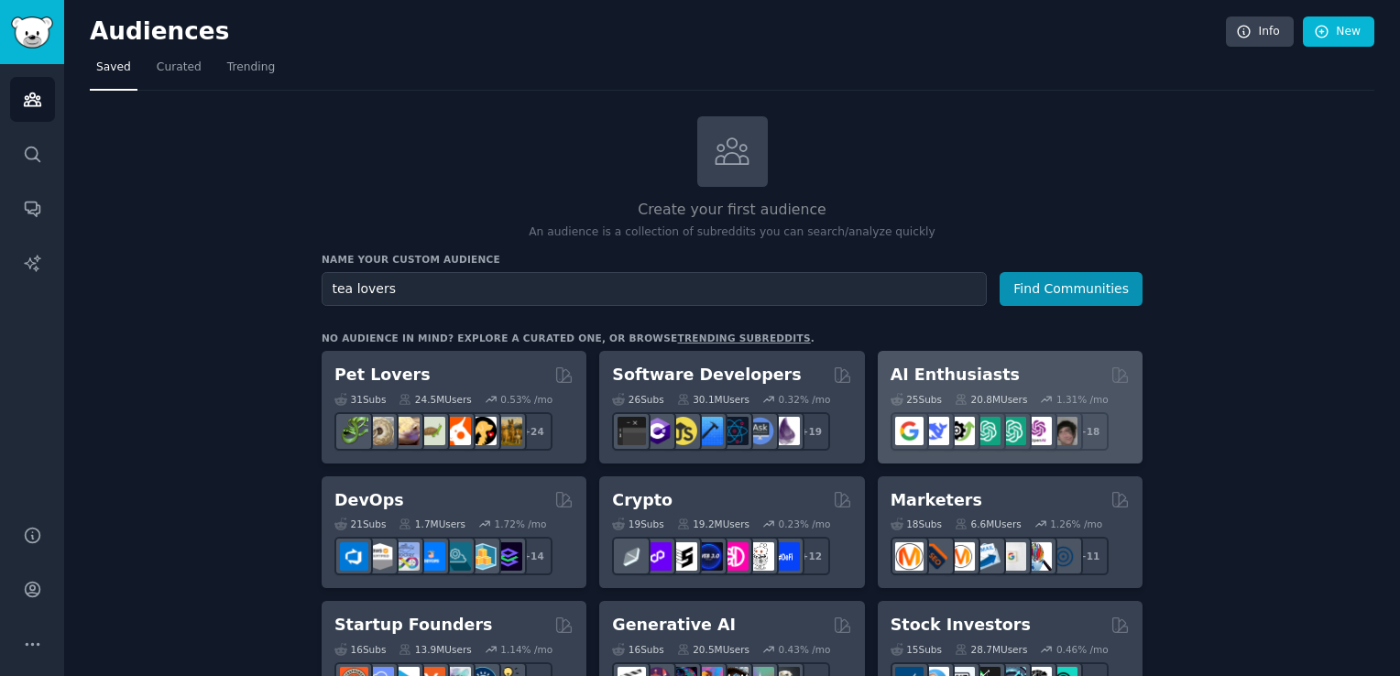
click at [999, 376] on div "AI Enthusiasts Curated by GummySearch" at bounding box center [1009, 375] width 239 height 23
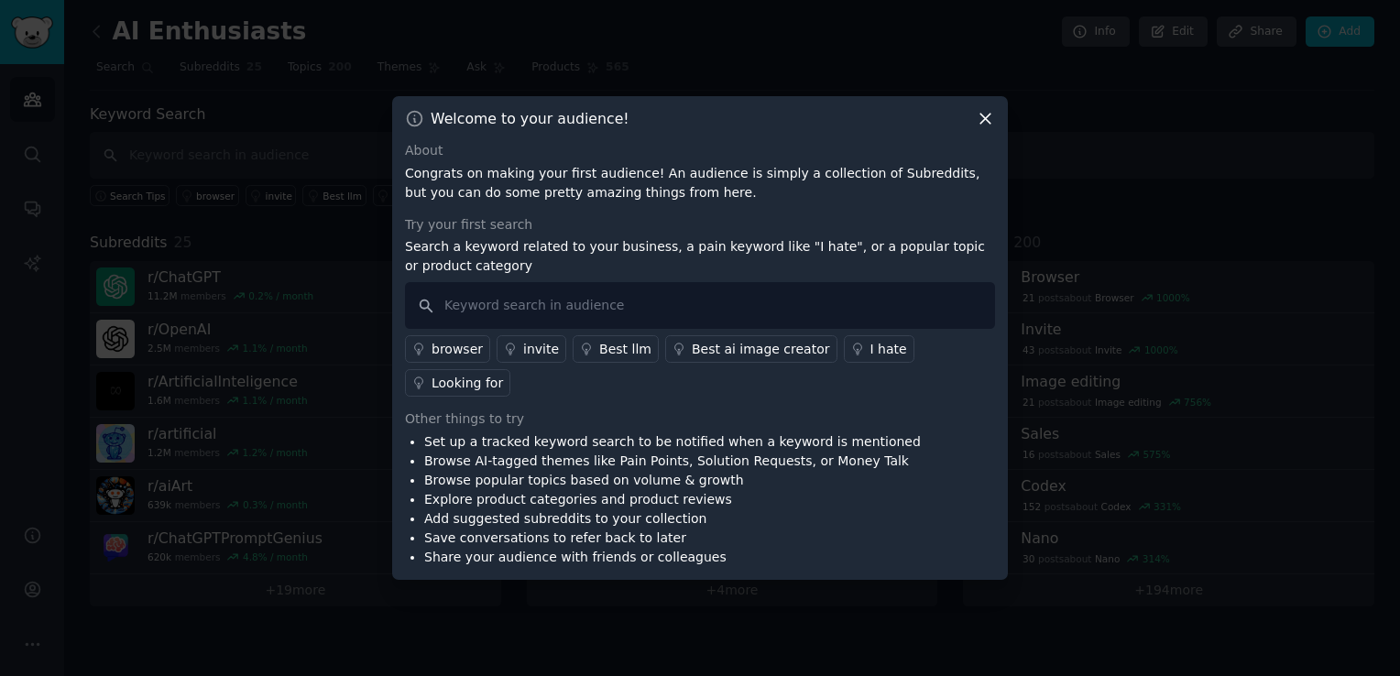
click at [987, 125] on icon at bounding box center [985, 120] width 10 height 10
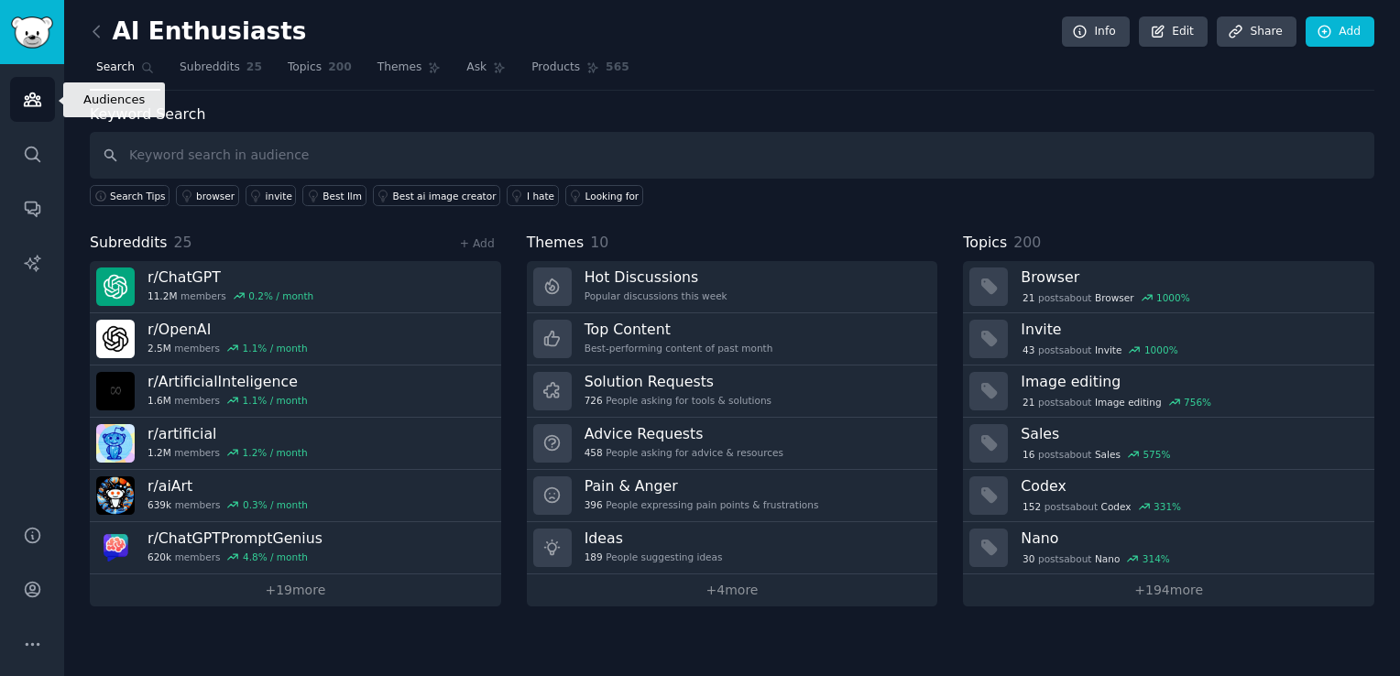
click at [38, 98] on icon "Sidebar" at bounding box center [32, 99] width 16 height 13
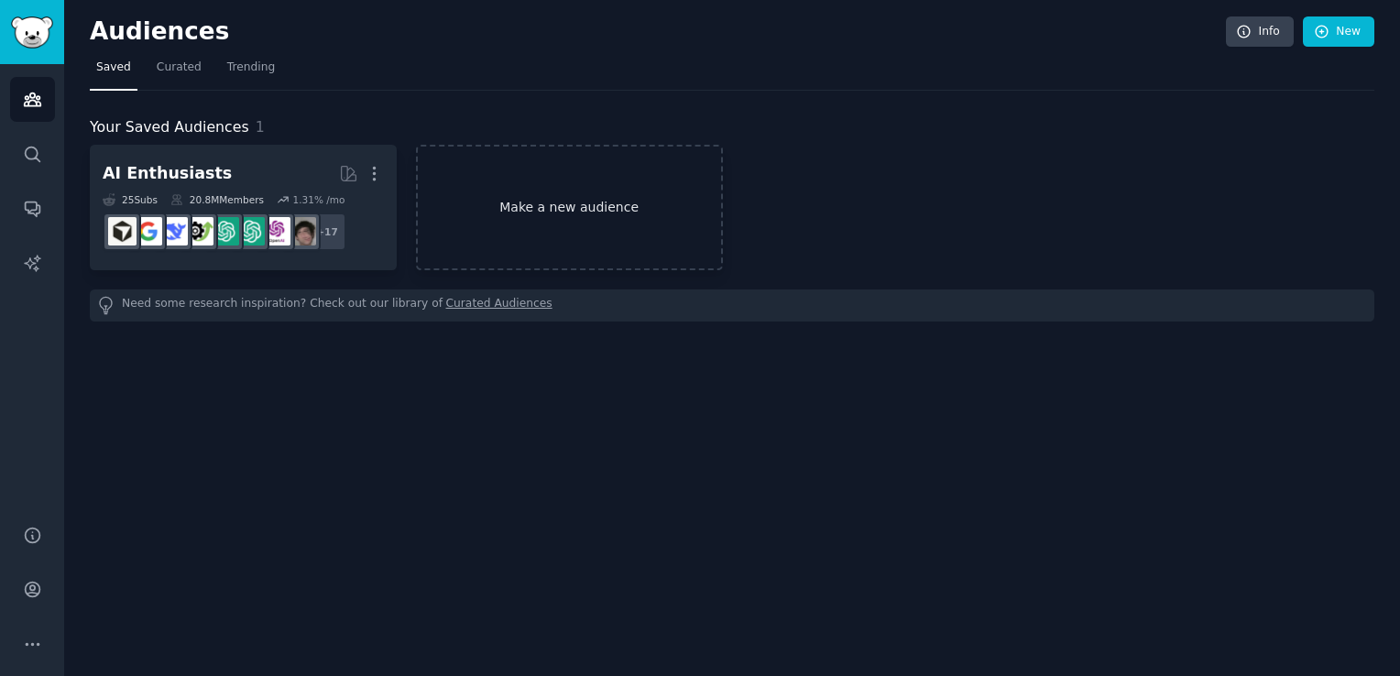
click at [594, 211] on link "Make a new audience" at bounding box center [569, 207] width 307 height 125
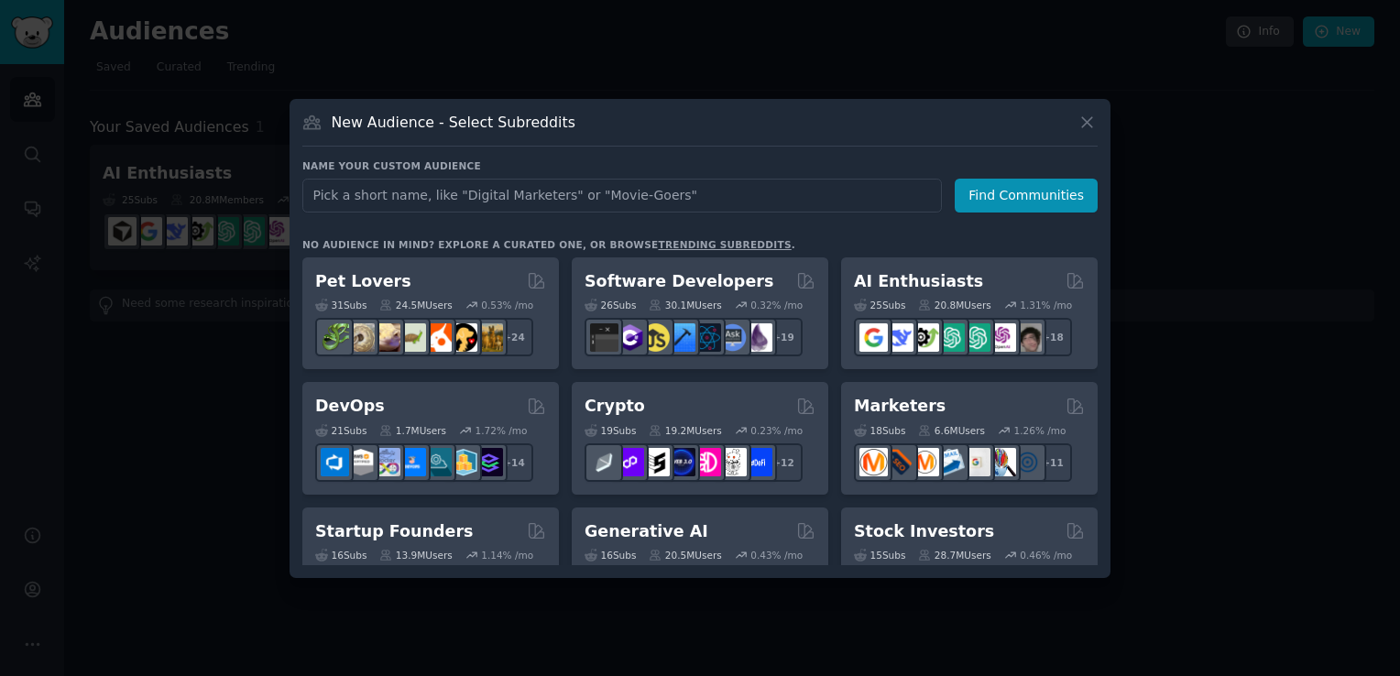
click at [561, 201] on input "text" at bounding box center [621, 196] width 639 height 34
type input "tea"
click button "Find Communities" at bounding box center [1026, 196] width 143 height 34
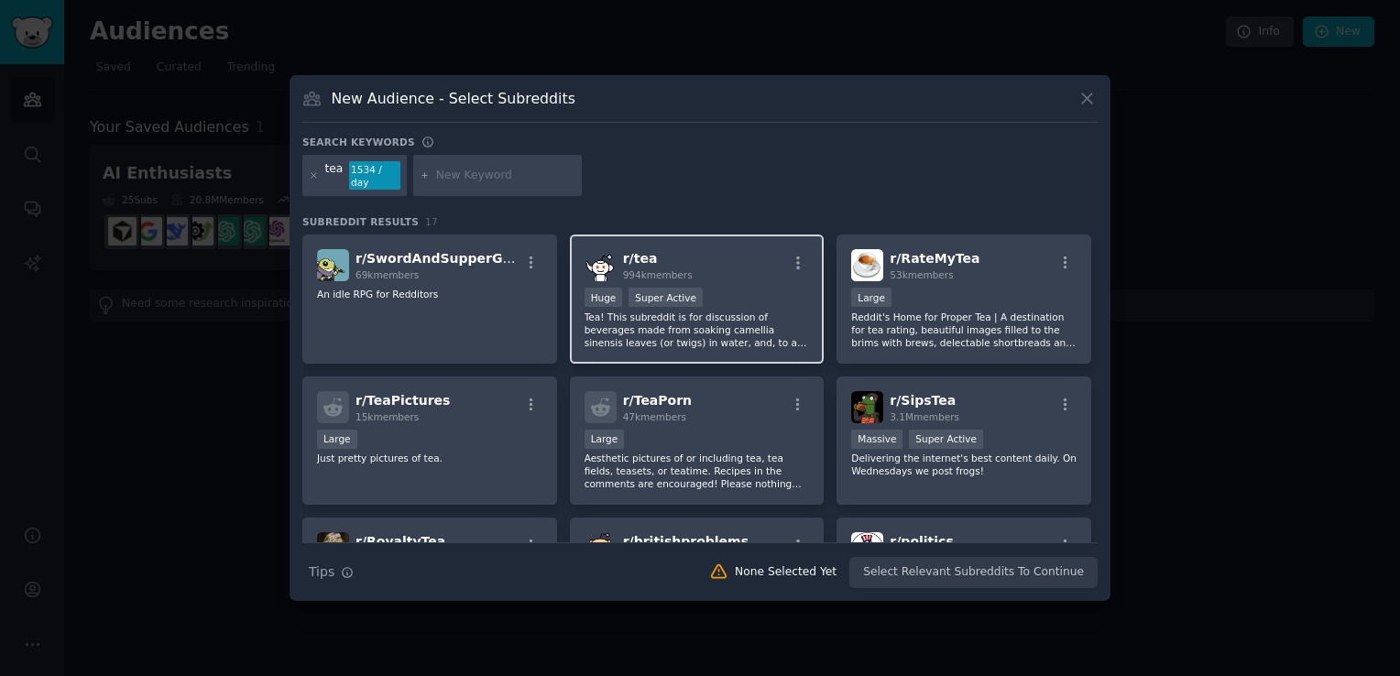
click at [773, 267] on div "r/ tea 994k members" at bounding box center [696, 265] width 225 height 32
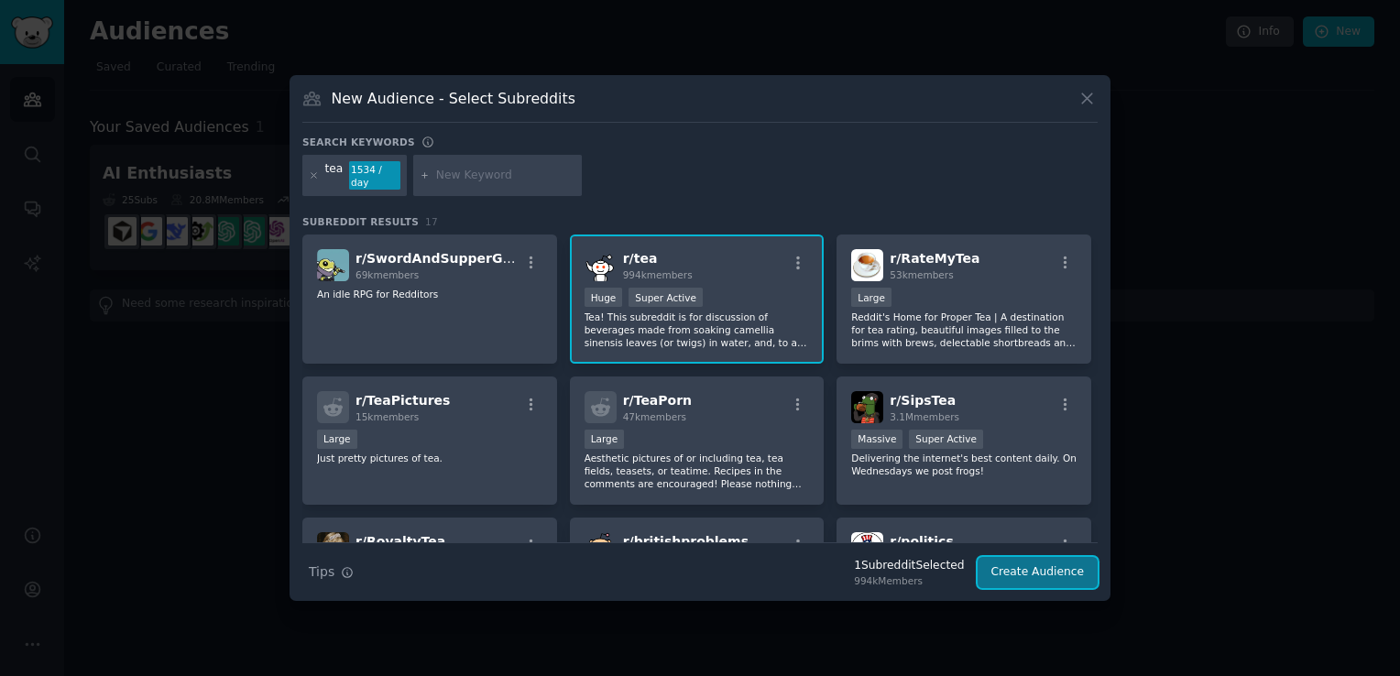
click at [1042, 566] on button "Create Audience" at bounding box center [1037, 572] width 121 height 31
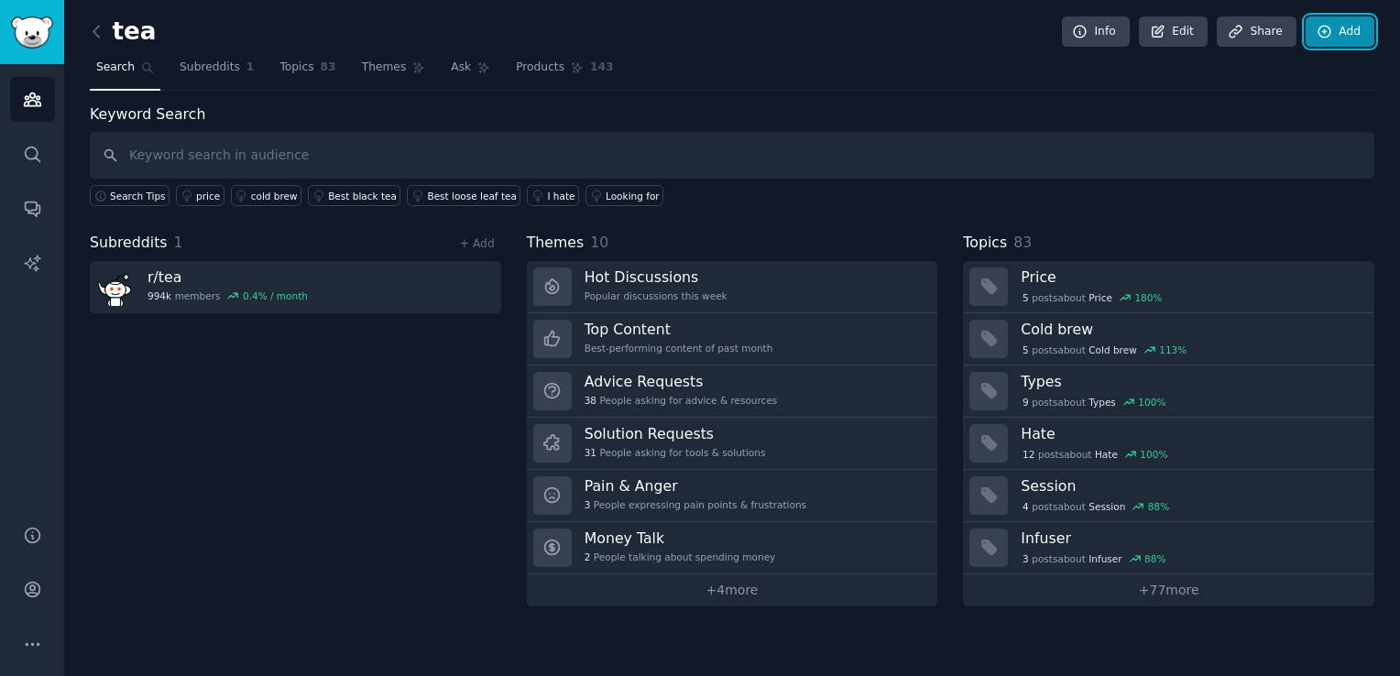
click at [1332, 32] on icon at bounding box center [1324, 32] width 16 height 16
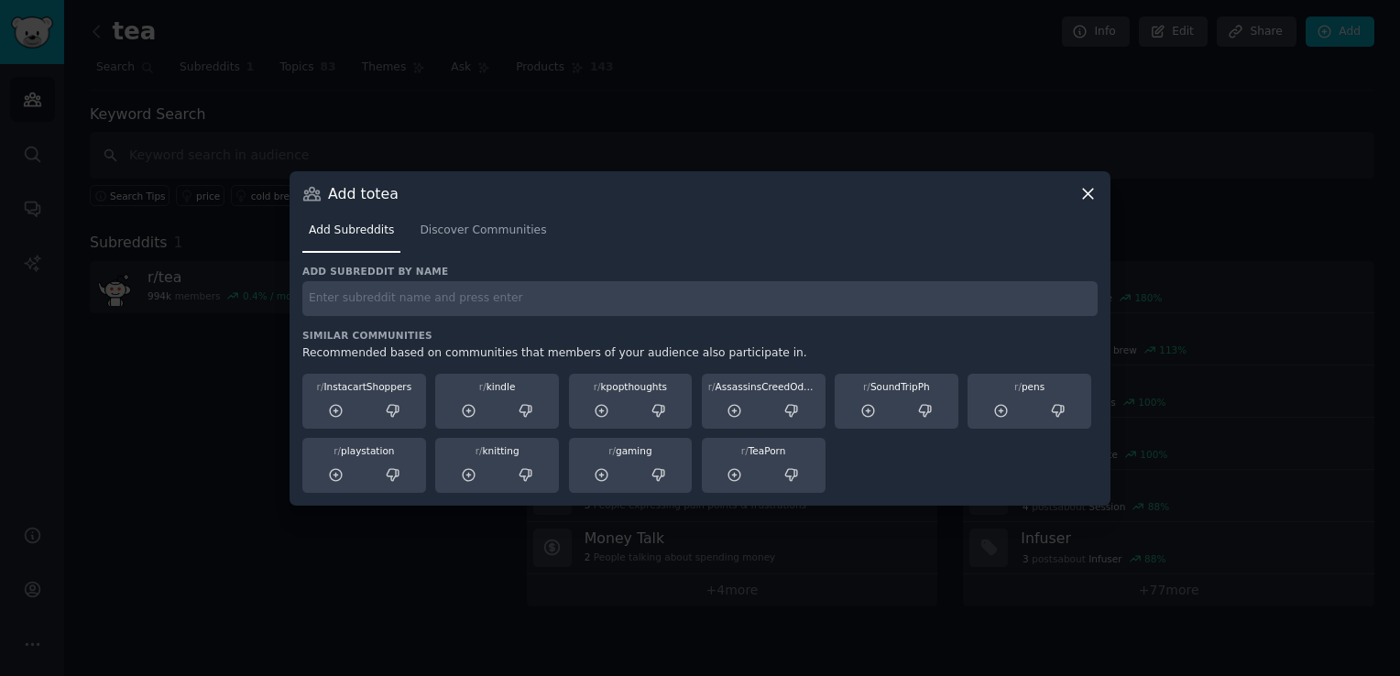
click at [1092, 189] on icon at bounding box center [1088, 194] width 10 height 10
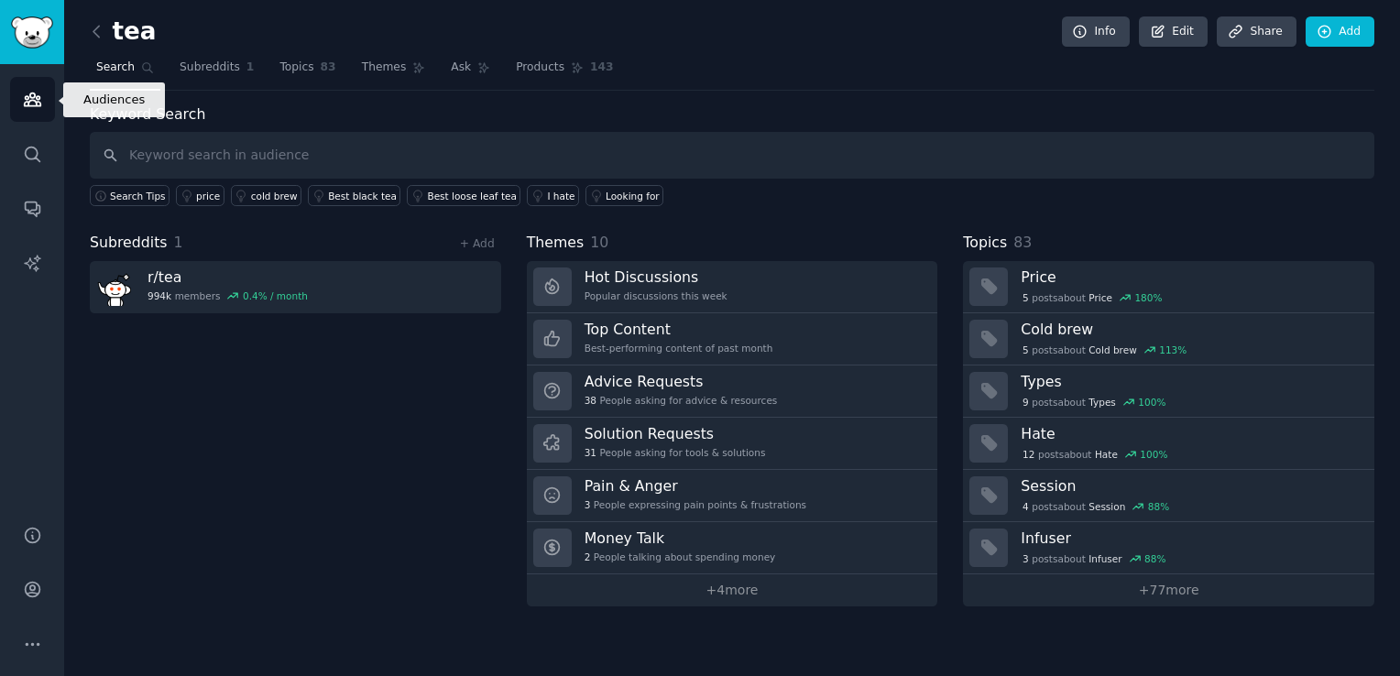
click at [35, 100] on icon "Sidebar" at bounding box center [32, 99] width 19 height 19
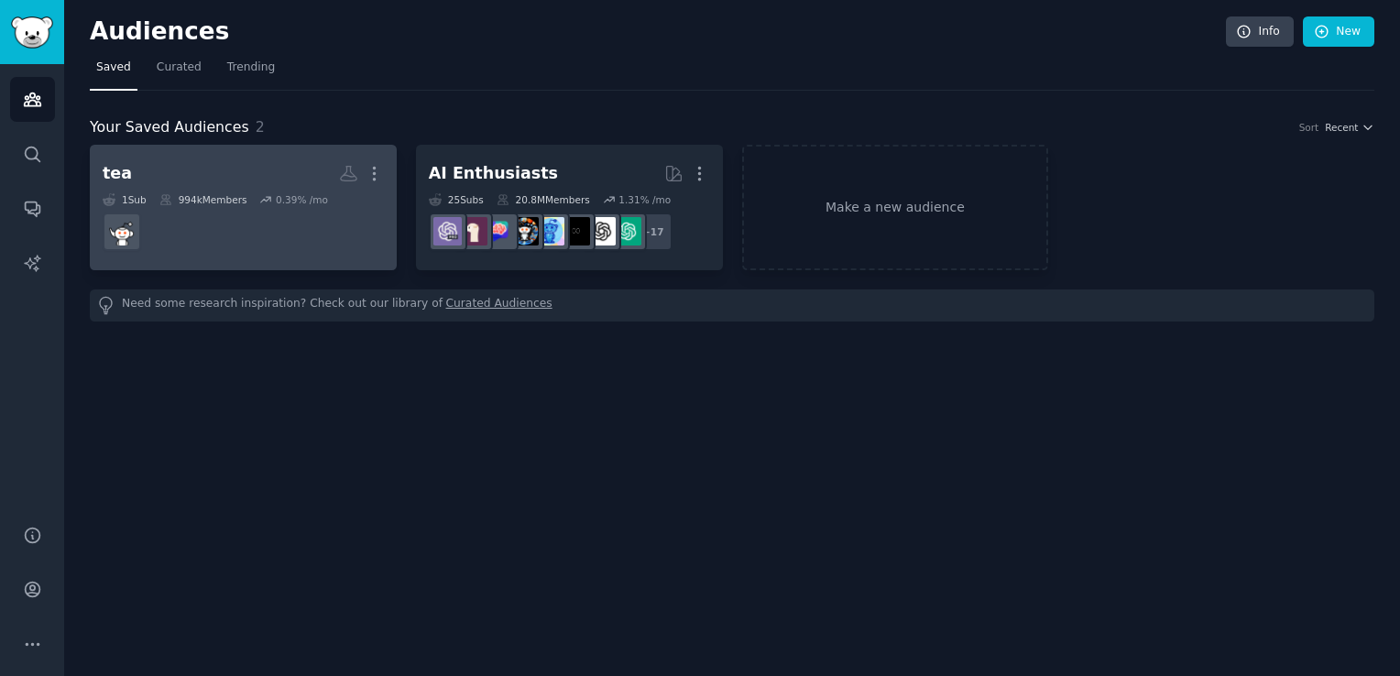
click at [293, 222] on dd at bounding box center [243, 231] width 281 height 51
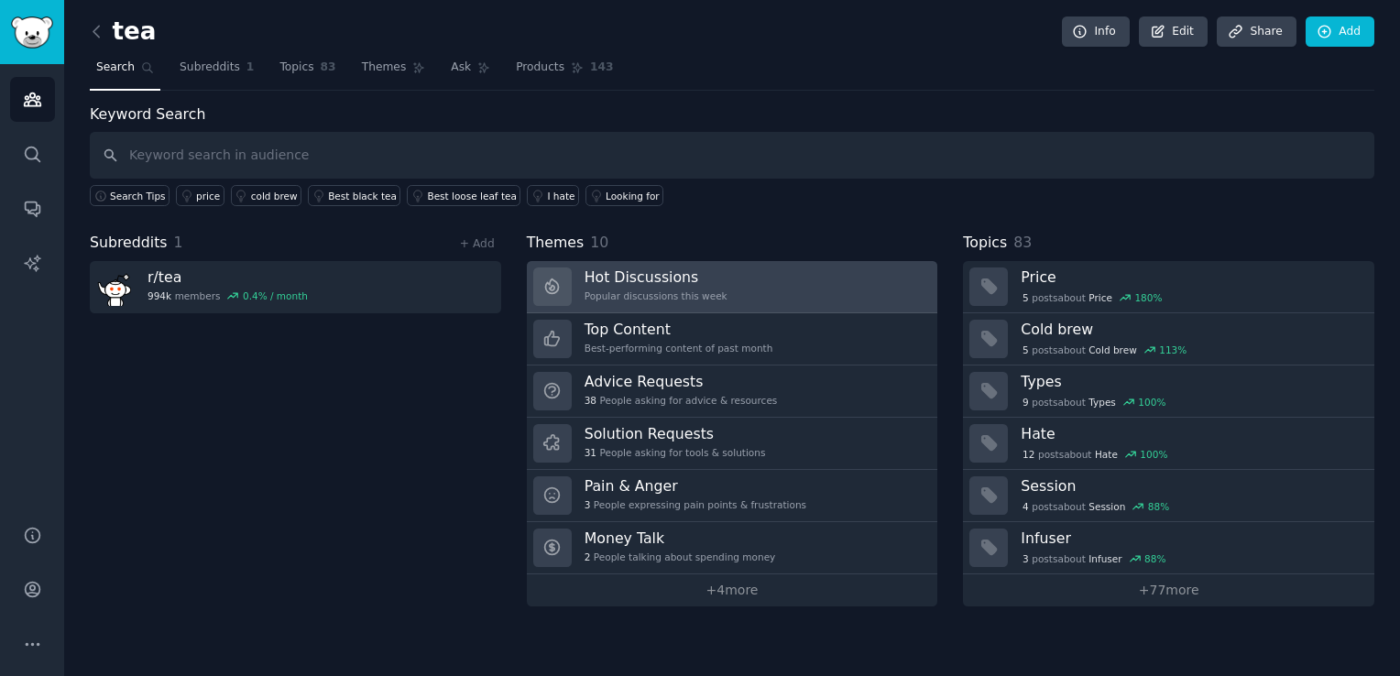
click at [643, 272] on h3 "Hot Discussions" at bounding box center [655, 276] width 143 height 19
